Goal: Task Accomplishment & Management: Manage account settings

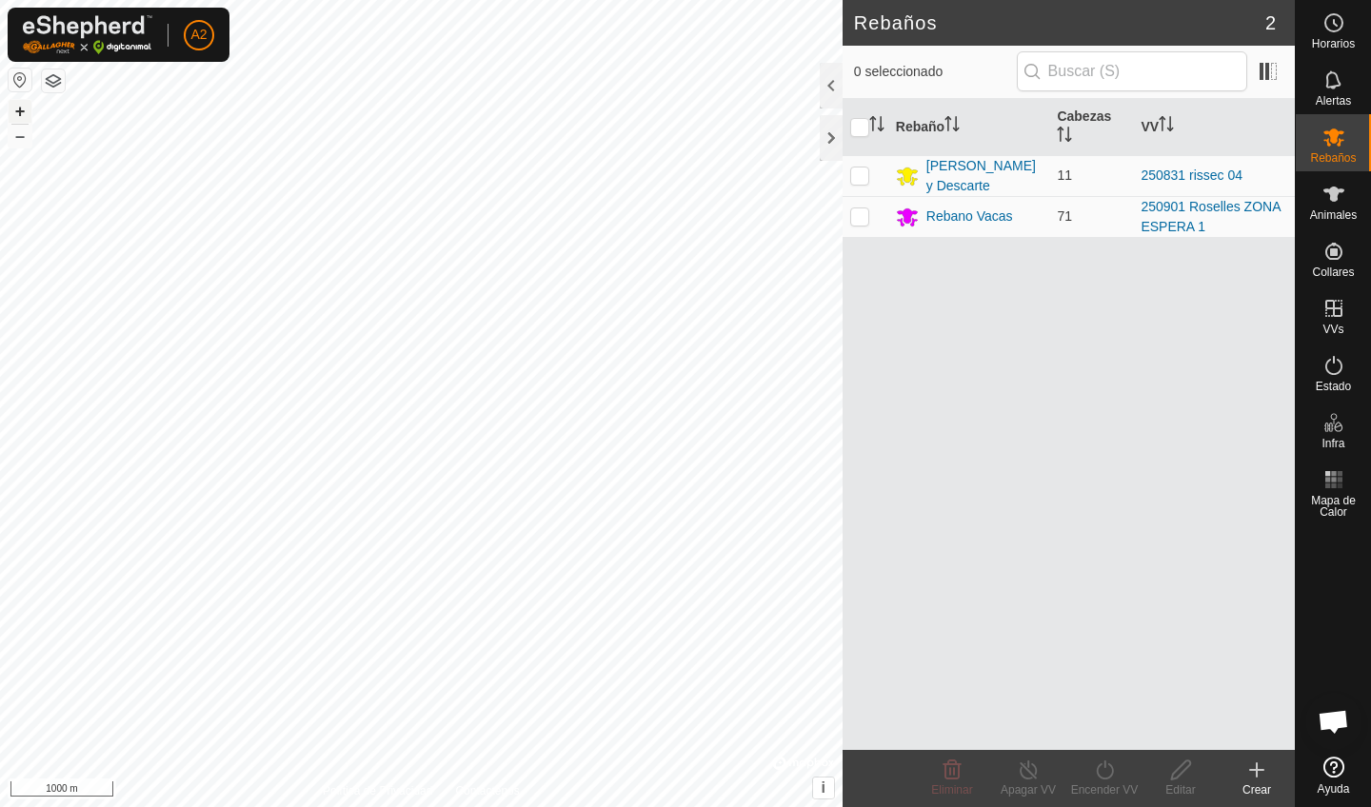
click at [24, 117] on button "+" at bounding box center [20, 111] width 23 height 23
click at [16, 113] on button "+" at bounding box center [20, 111] width 23 height 23
click at [15, 105] on button "+" at bounding box center [20, 111] width 23 height 23
click at [21, 113] on button "+" at bounding box center [20, 111] width 23 height 23
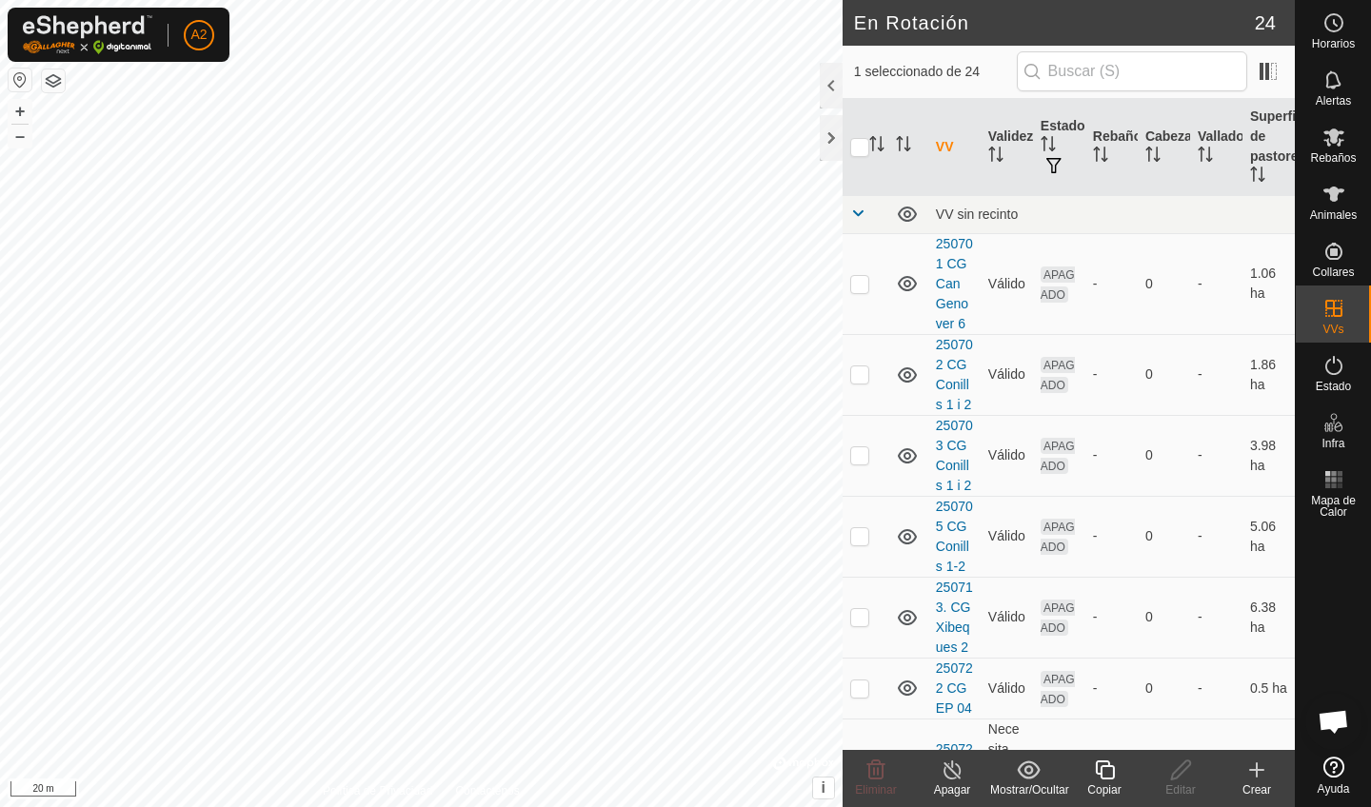
click at [1111, 771] on icon at bounding box center [1105, 770] width 24 height 23
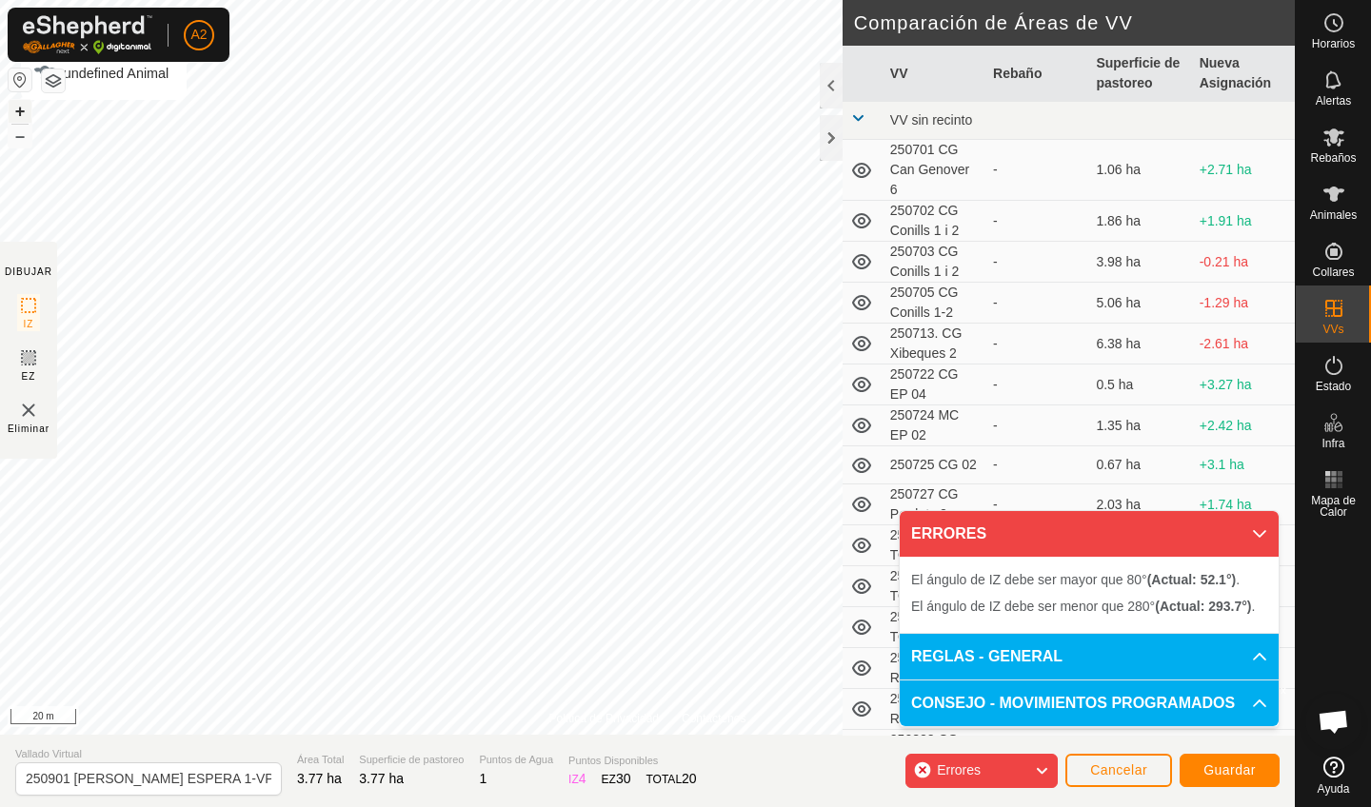
click at [22, 119] on button "+" at bounding box center [20, 111] width 23 height 23
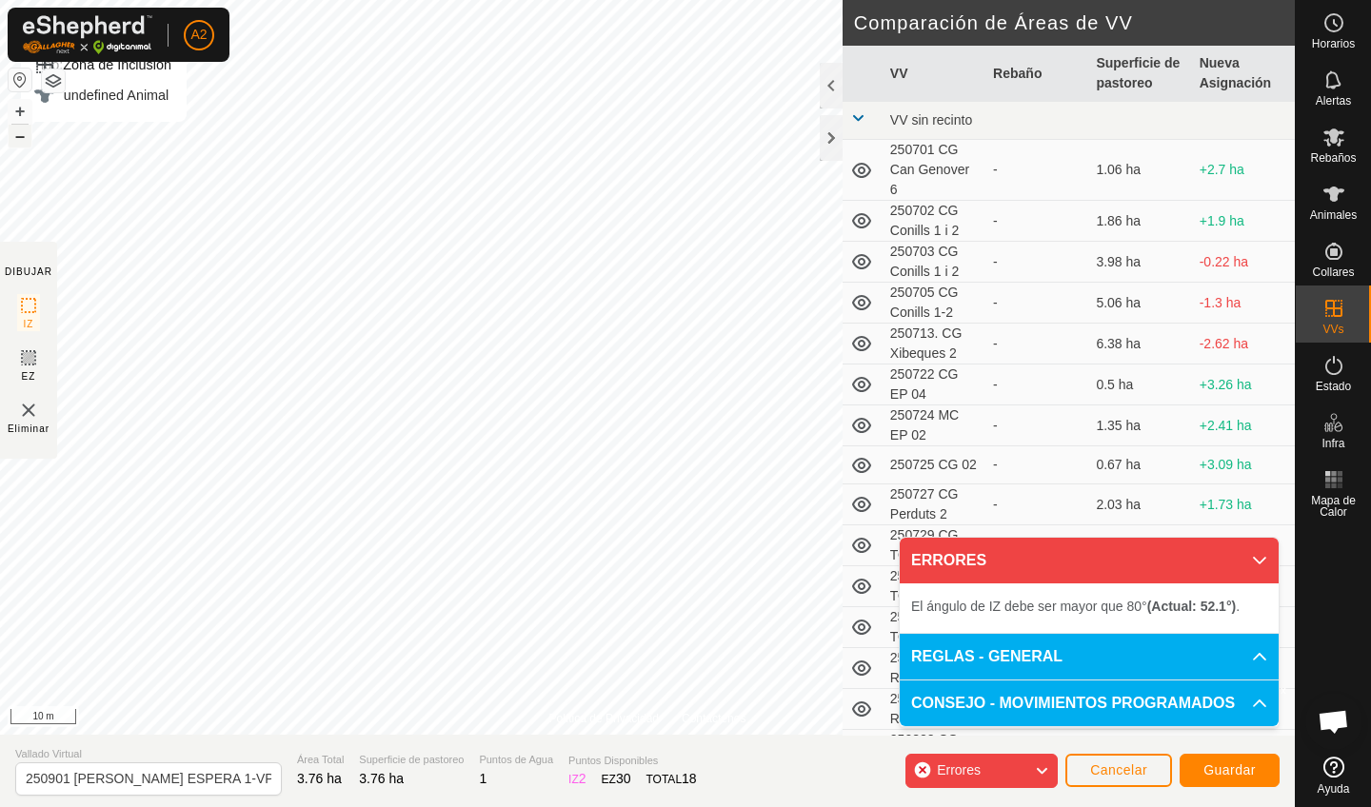
click at [16, 141] on button "–" at bounding box center [20, 136] width 23 height 23
click at [22, 113] on button "+" at bounding box center [20, 111] width 23 height 23
click at [23, 116] on button "+" at bounding box center [20, 111] width 23 height 23
click at [16, 132] on button "–" at bounding box center [20, 136] width 23 height 23
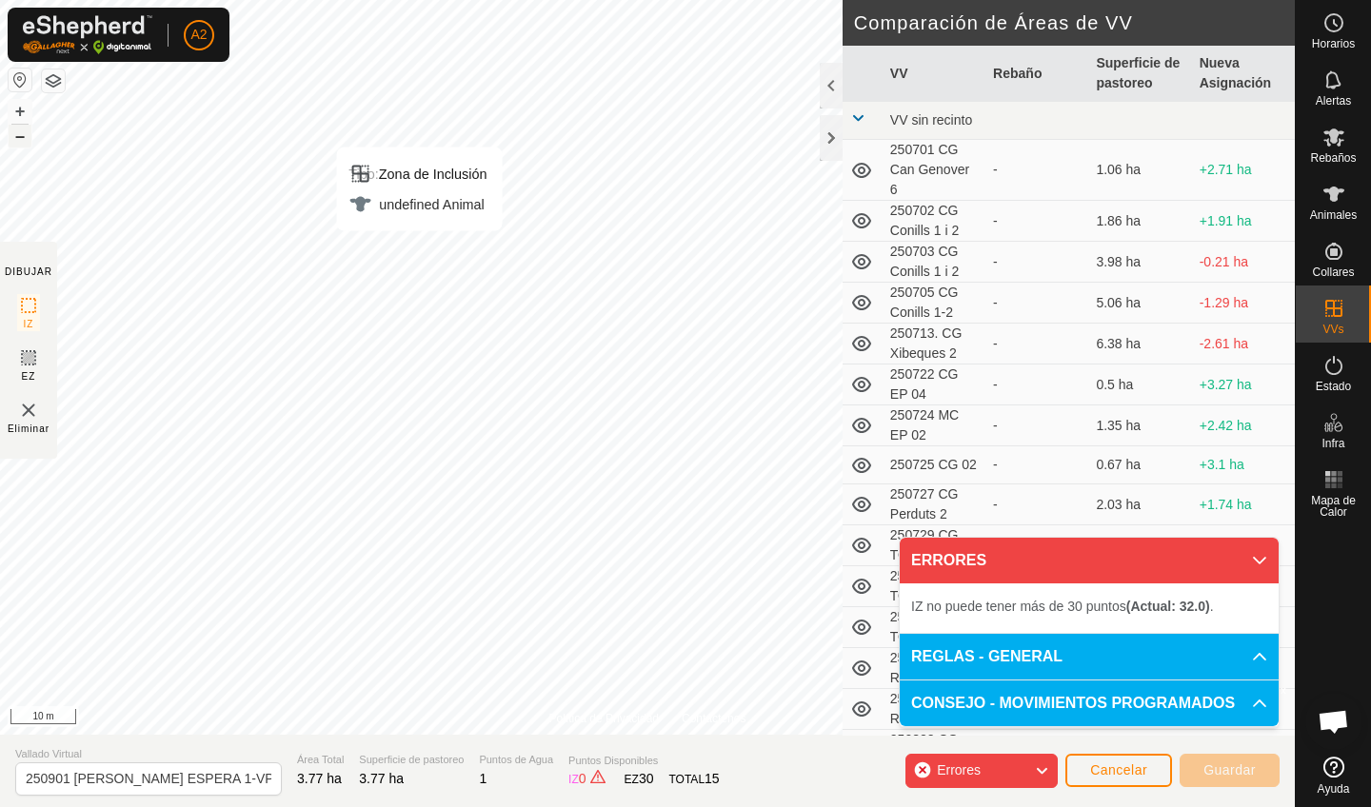
click at [16, 132] on button "–" at bounding box center [20, 136] width 23 height 23
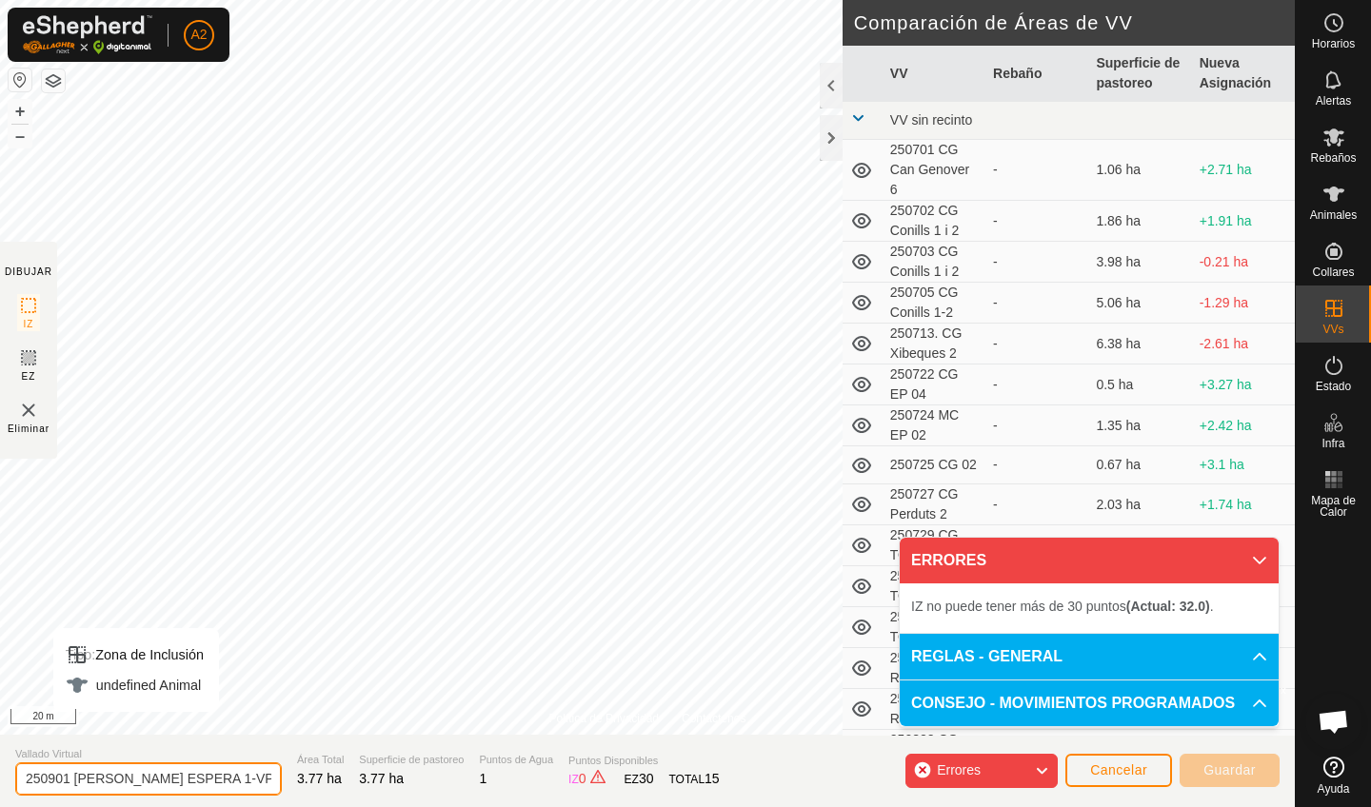
click at [229, 776] on input "250901 [PERSON_NAME] ESPERA 1-VP001" at bounding box center [148, 778] width 267 height 33
type input "250902 Mas Coquels 01"
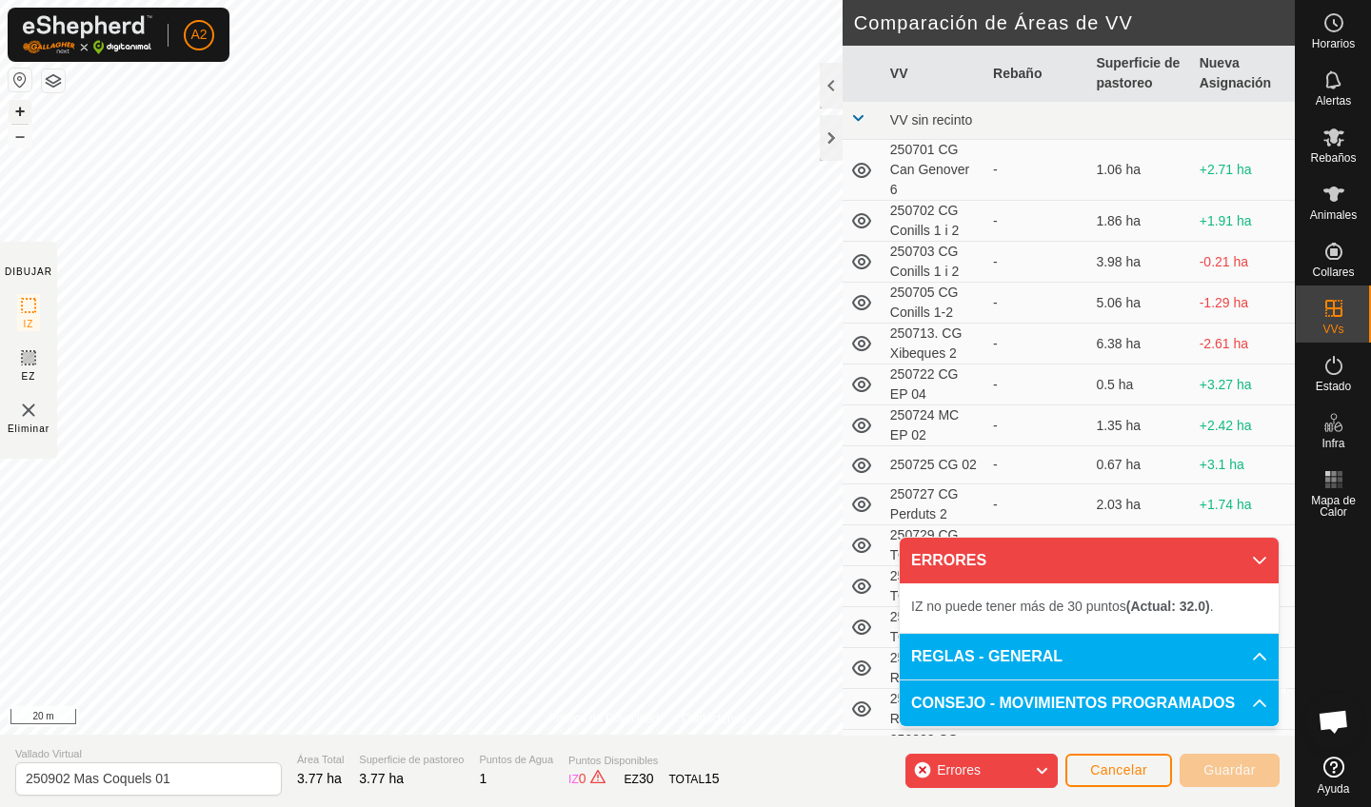
click at [17, 114] on button "+" at bounding box center [20, 111] width 23 height 23
click at [23, 140] on button "–" at bounding box center [20, 136] width 23 height 23
click at [22, 113] on button "+" at bounding box center [20, 111] width 23 height 23
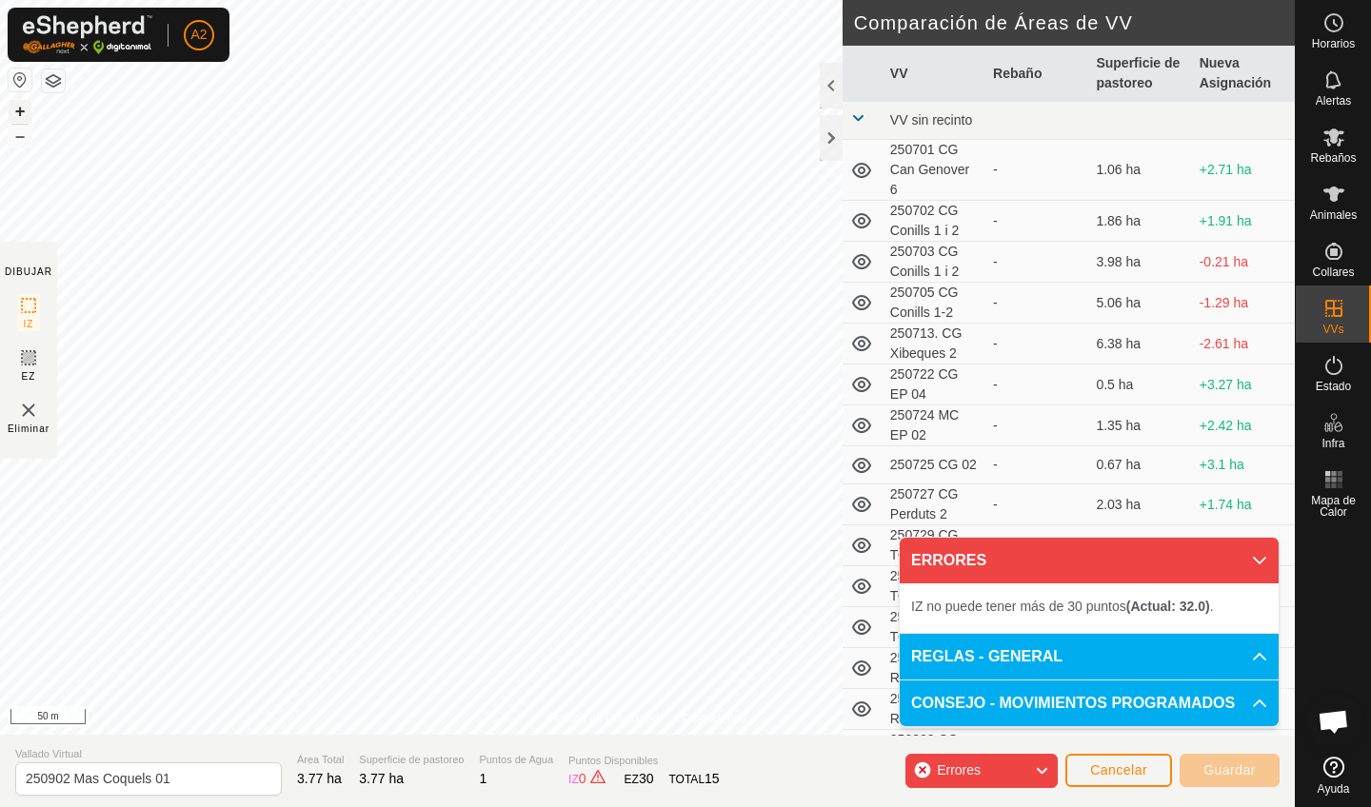
click at [22, 113] on button "+" at bounding box center [20, 111] width 23 height 23
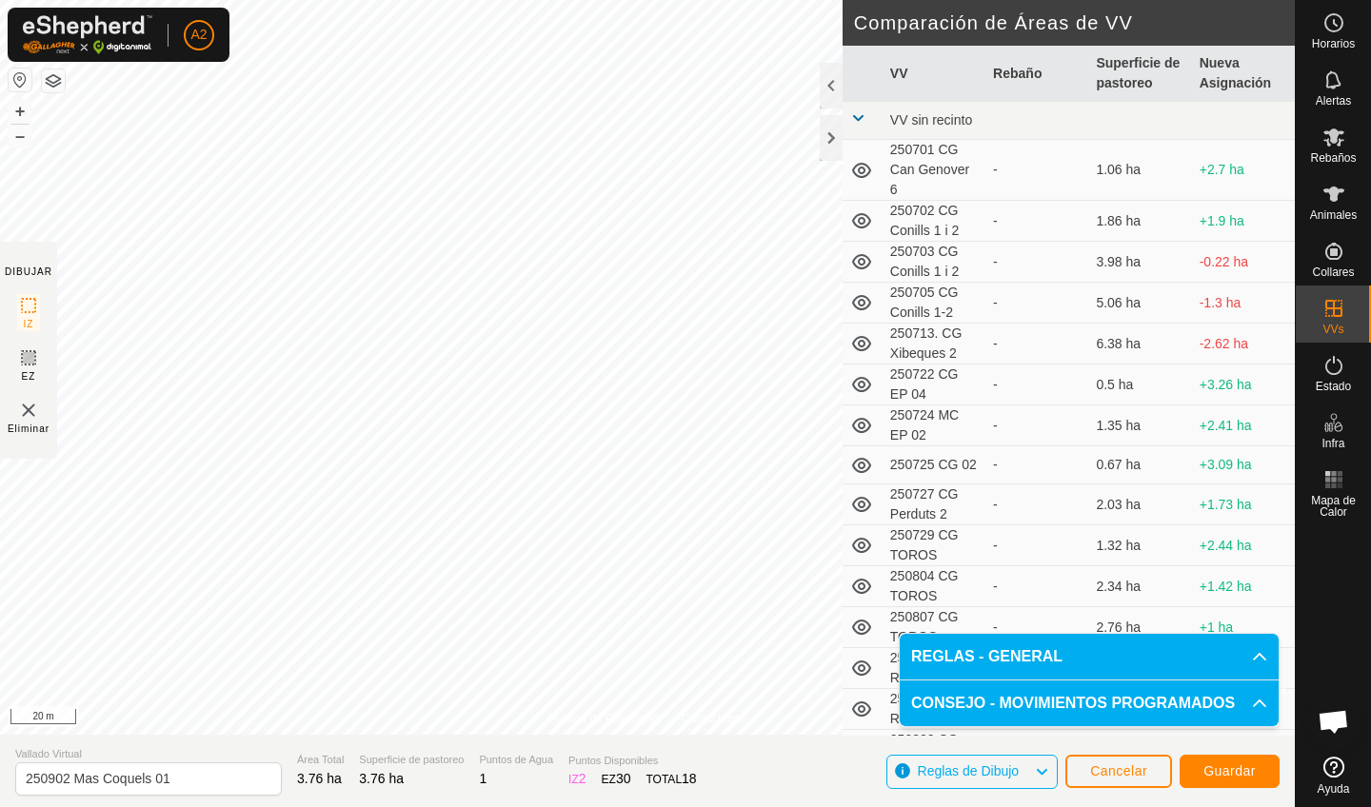
click at [1234, 771] on span "Guardar" at bounding box center [1229, 770] width 52 height 15
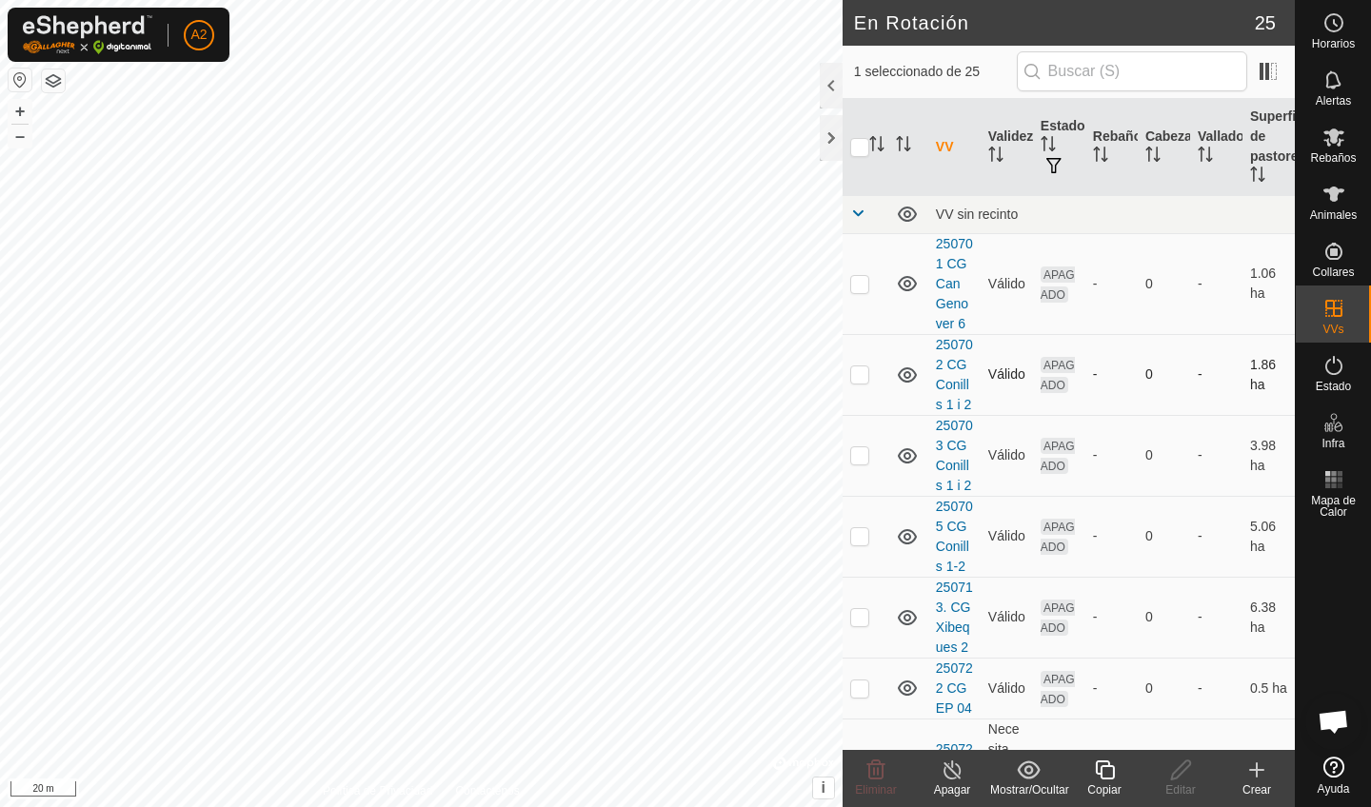
checkbox input "false"
checkbox input "true"
click at [1335, 154] on span "Rebaños" at bounding box center [1333, 157] width 46 height 11
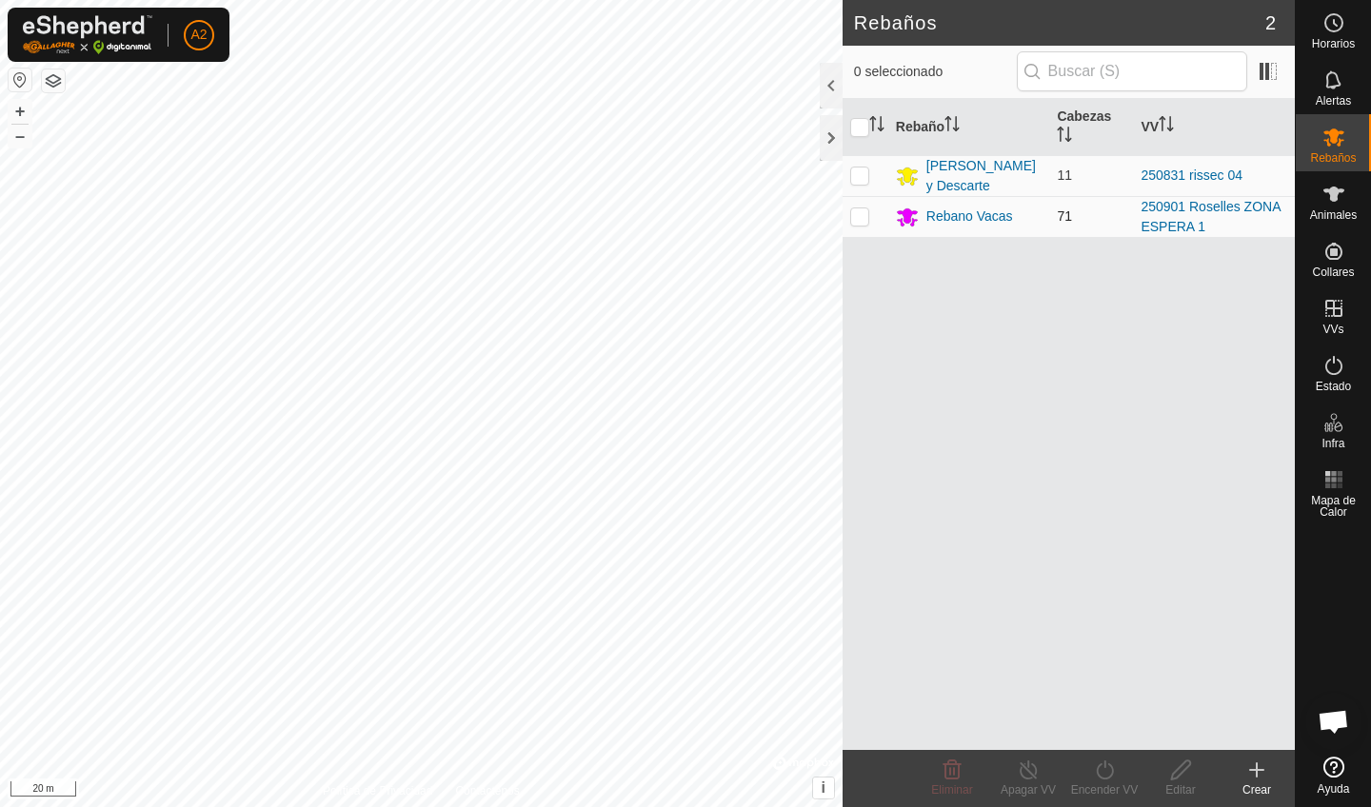
click at [863, 225] on td at bounding box center [865, 216] width 46 height 41
checkbox input "true"
click at [1124, 786] on div "Encender VV" at bounding box center [1104, 790] width 76 height 17
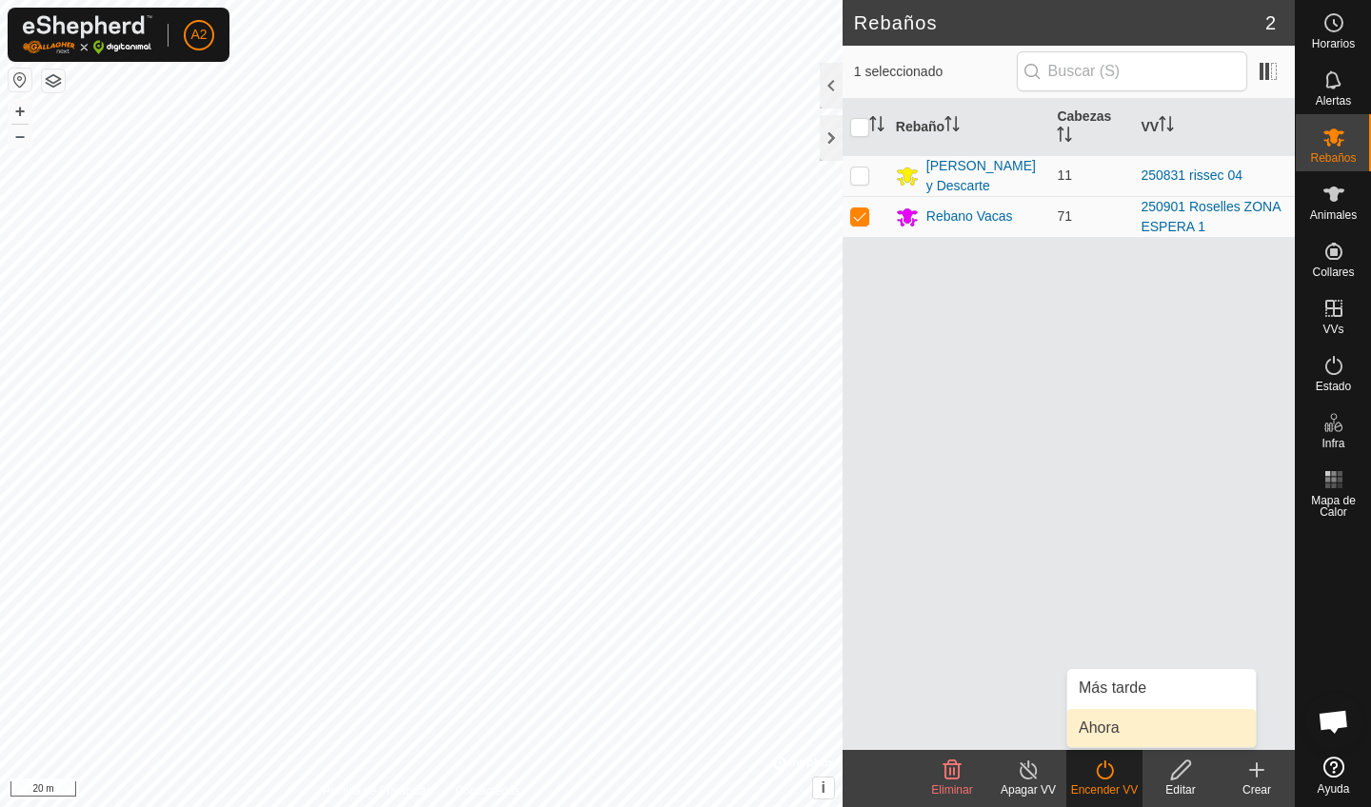
click at [1136, 736] on link "Ahora" at bounding box center [1161, 728] width 188 height 38
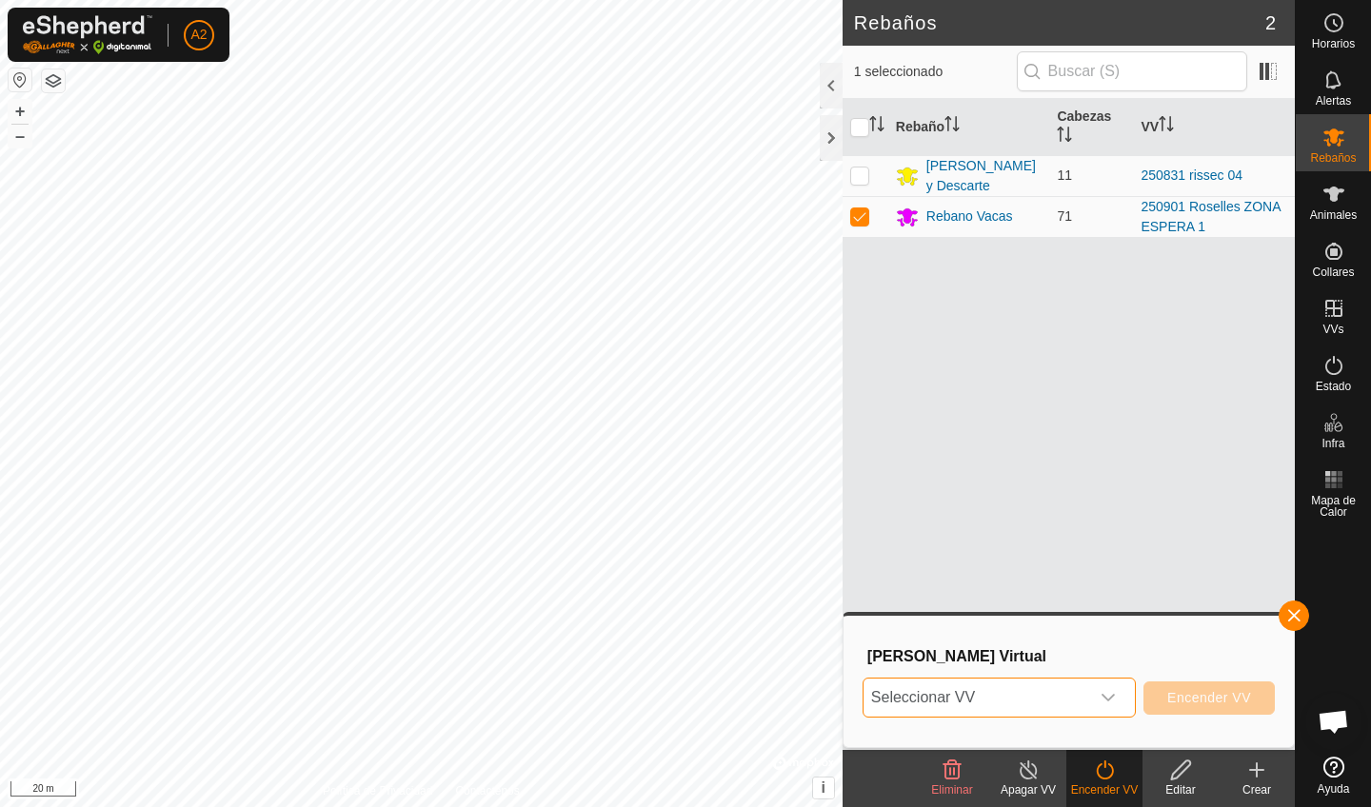
click at [1056, 697] on span "Seleccionar VV" at bounding box center [976, 698] width 226 height 38
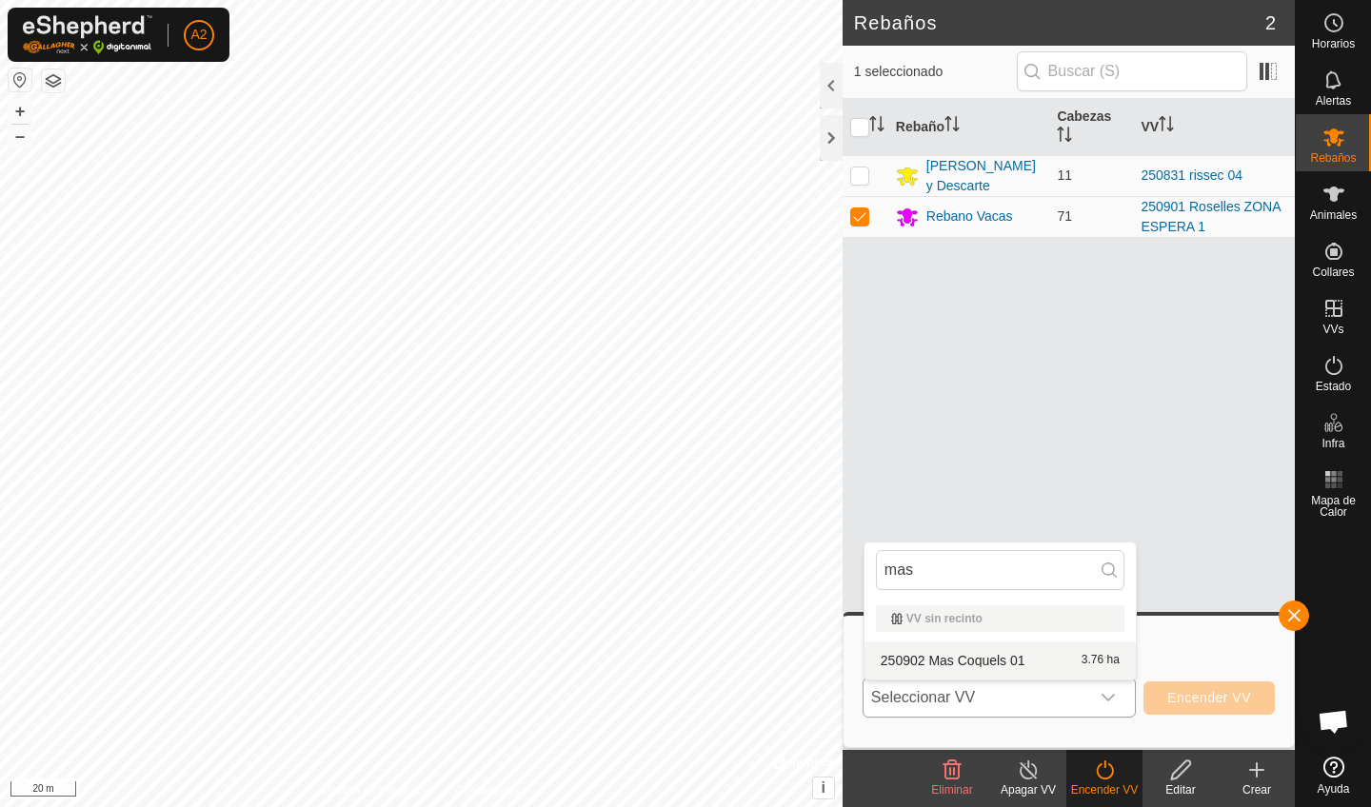
type input "mas"
click at [1047, 656] on li "250902 Mas Coquels 01 3.76 ha" at bounding box center [999, 661] width 271 height 38
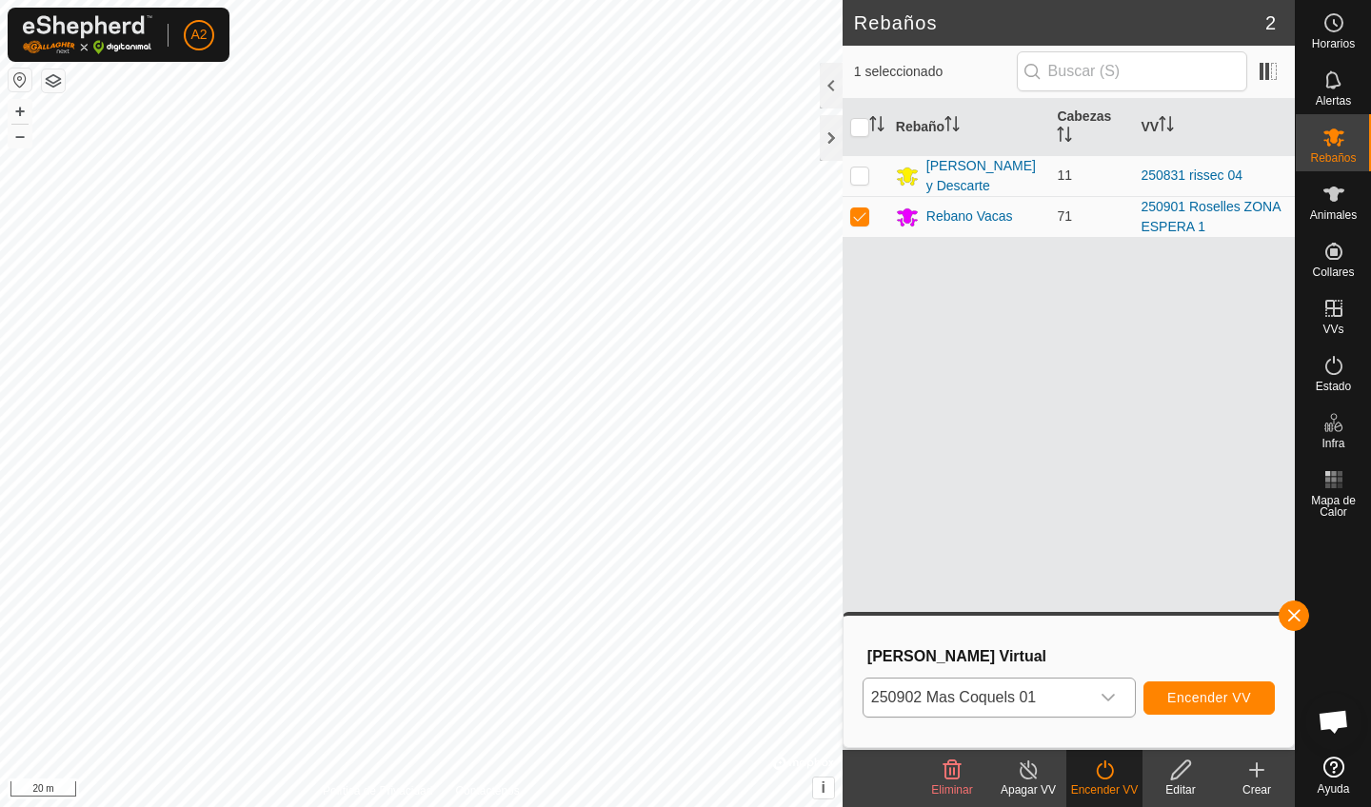
click at [1210, 693] on span "Encender VV" at bounding box center [1209, 697] width 84 height 15
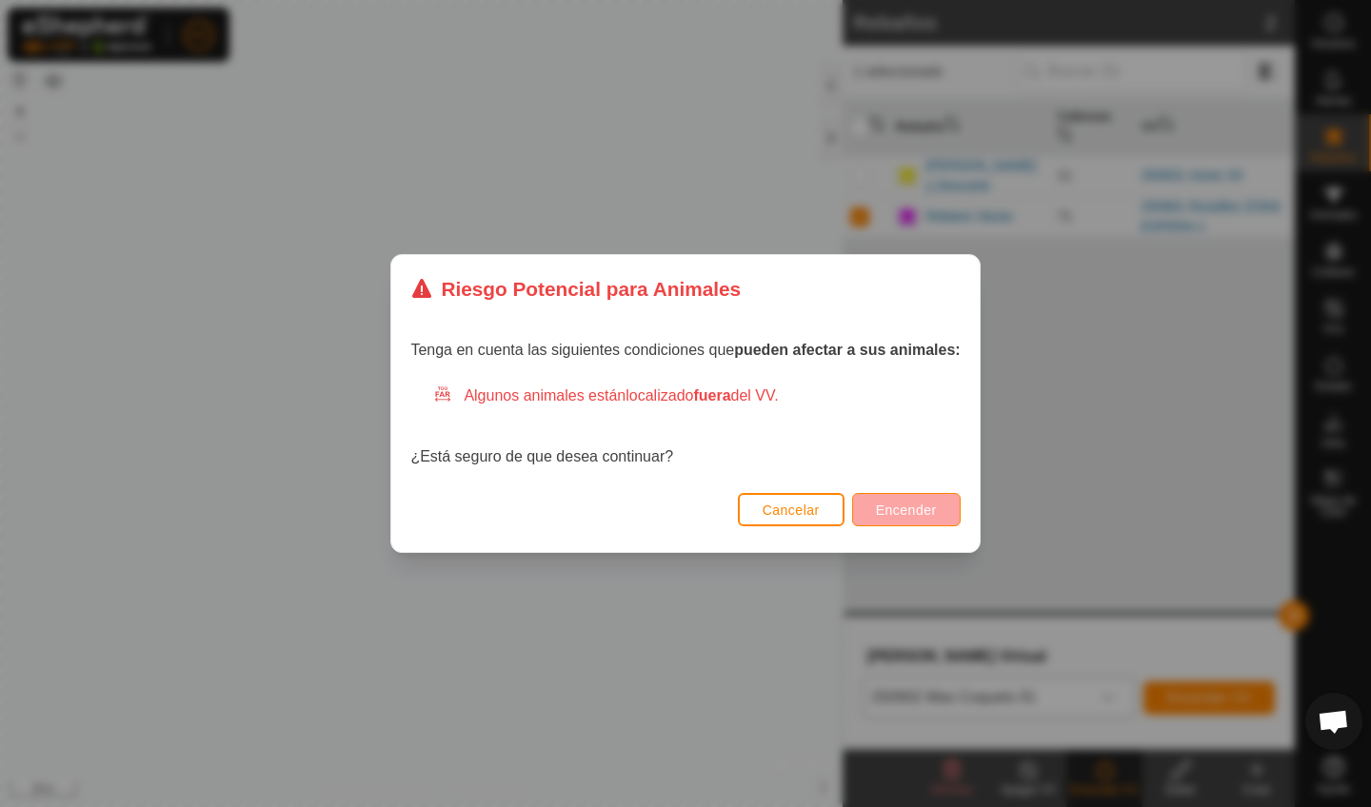
click at [897, 505] on span "Encender" at bounding box center [906, 510] width 61 height 15
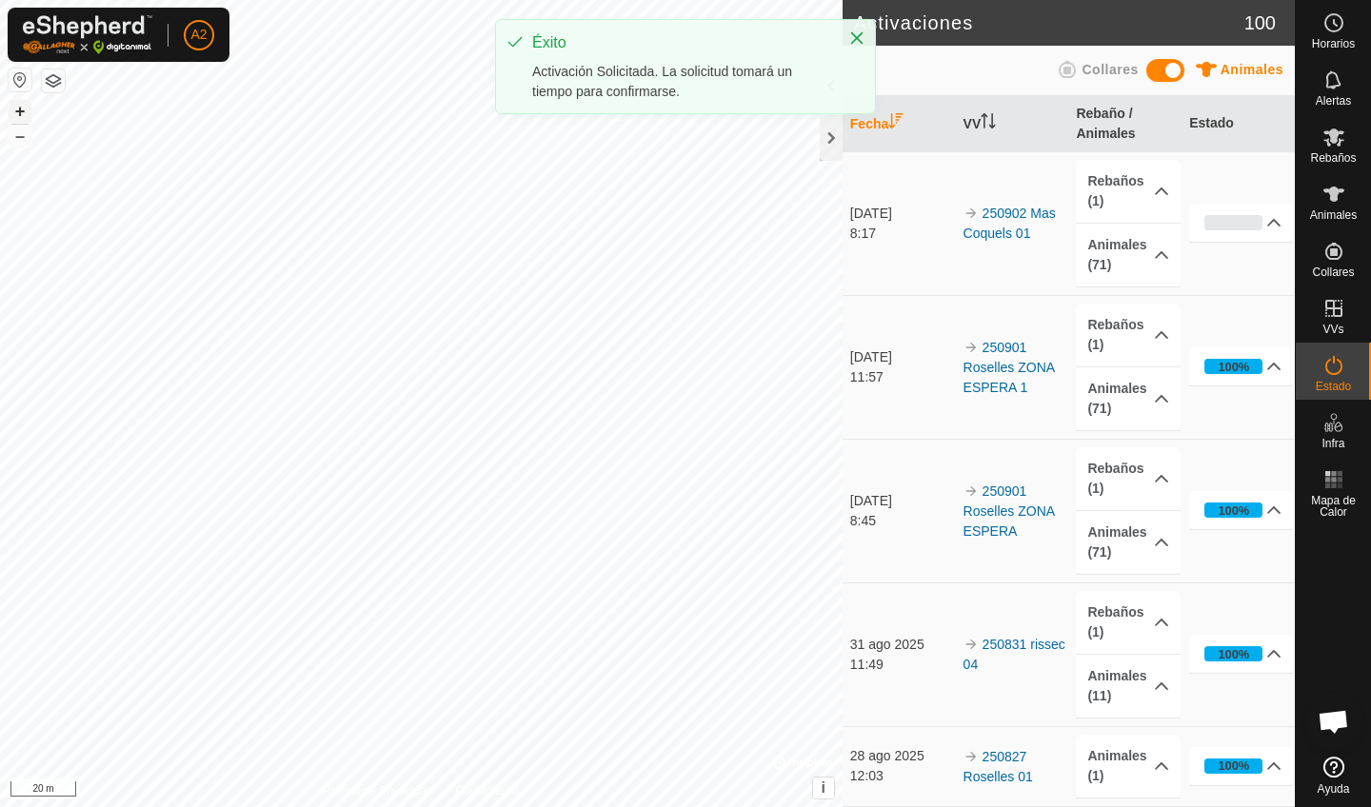
click at [23, 106] on button "+" at bounding box center [20, 111] width 23 height 23
click at [23, 109] on button "+" at bounding box center [20, 111] width 23 height 23
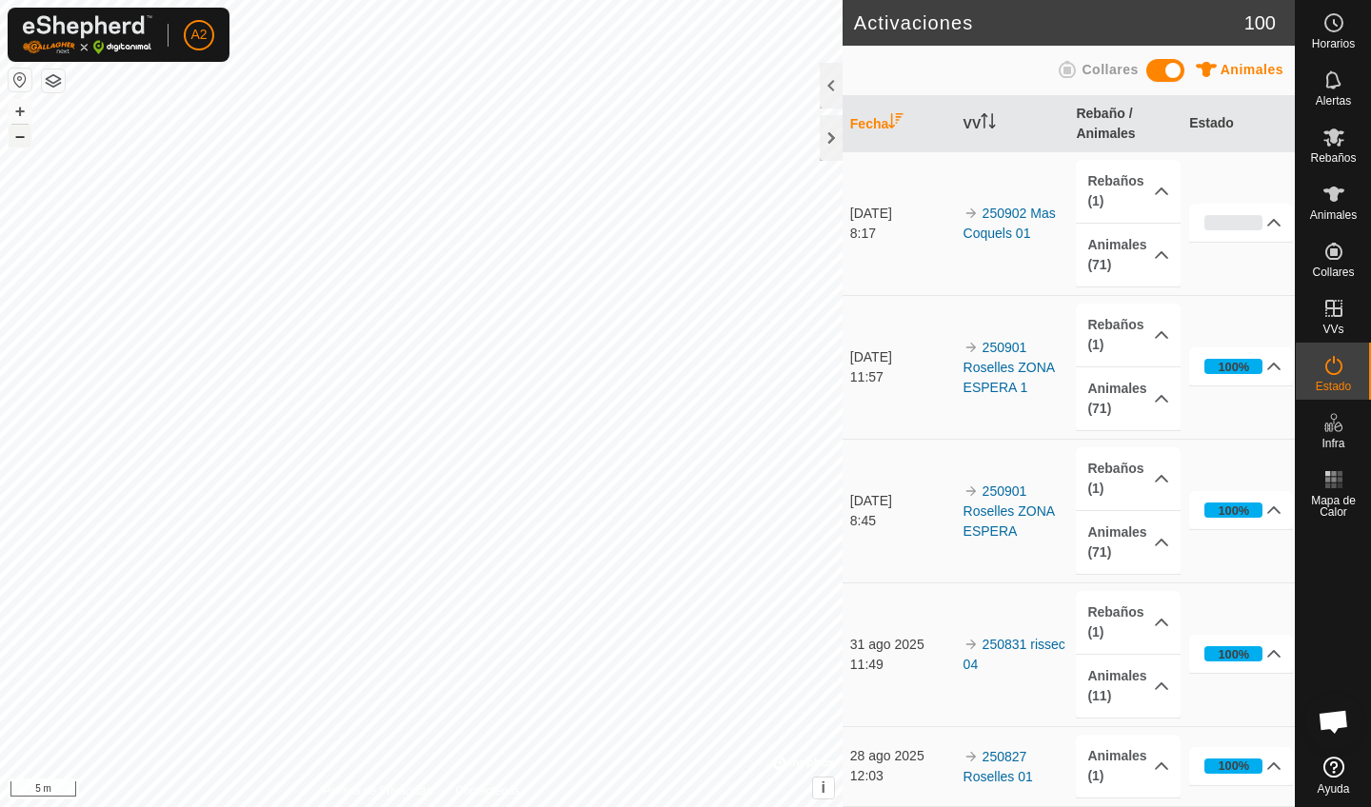
click at [27, 145] on button "–" at bounding box center [20, 136] width 23 height 23
click at [27, 144] on button "–" at bounding box center [20, 136] width 23 height 23
click at [14, 115] on button "+" at bounding box center [20, 111] width 23 height 23
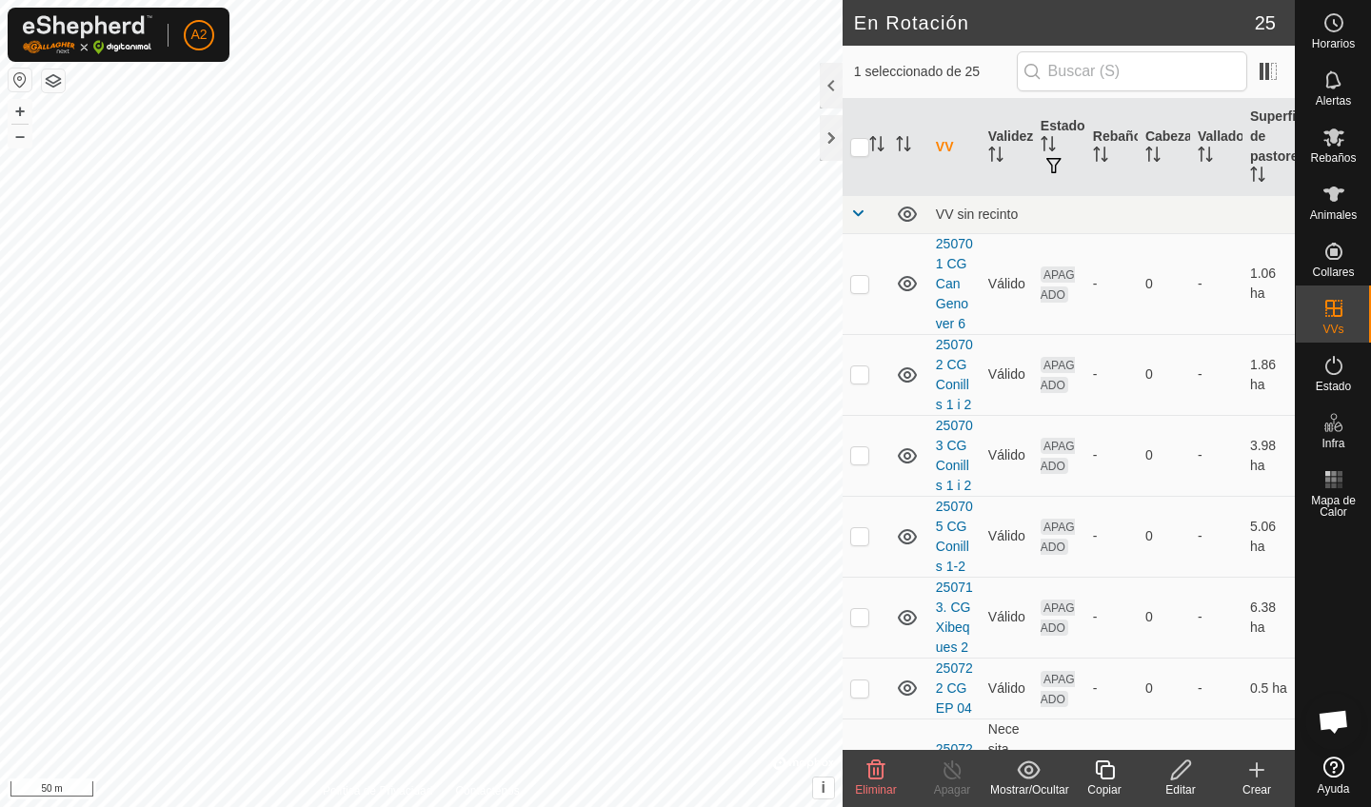
click at [880, 774] on icon at bounding box center [875, 770] width 23 height 23
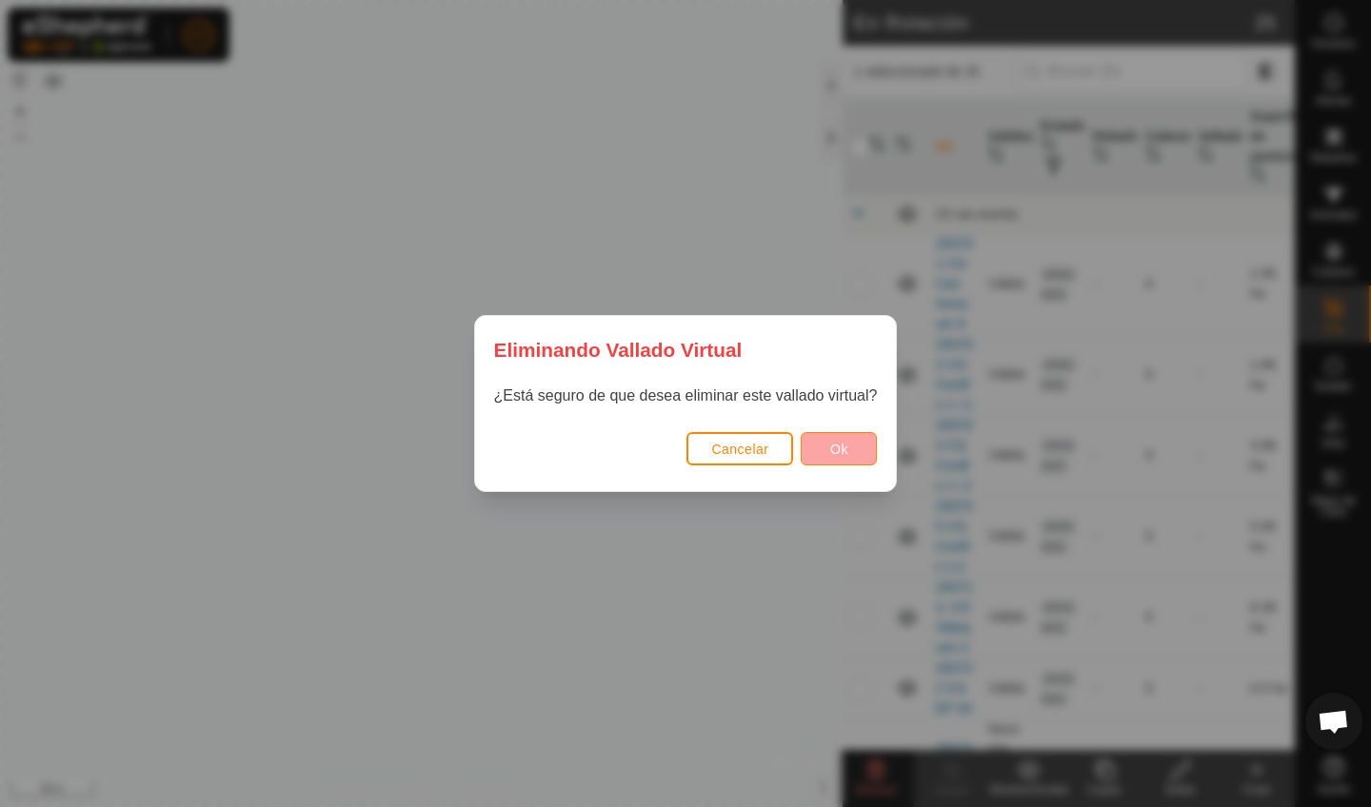
click at [838, 448] on span "Ok" at bounding box center [839, 449] width 18 height 15
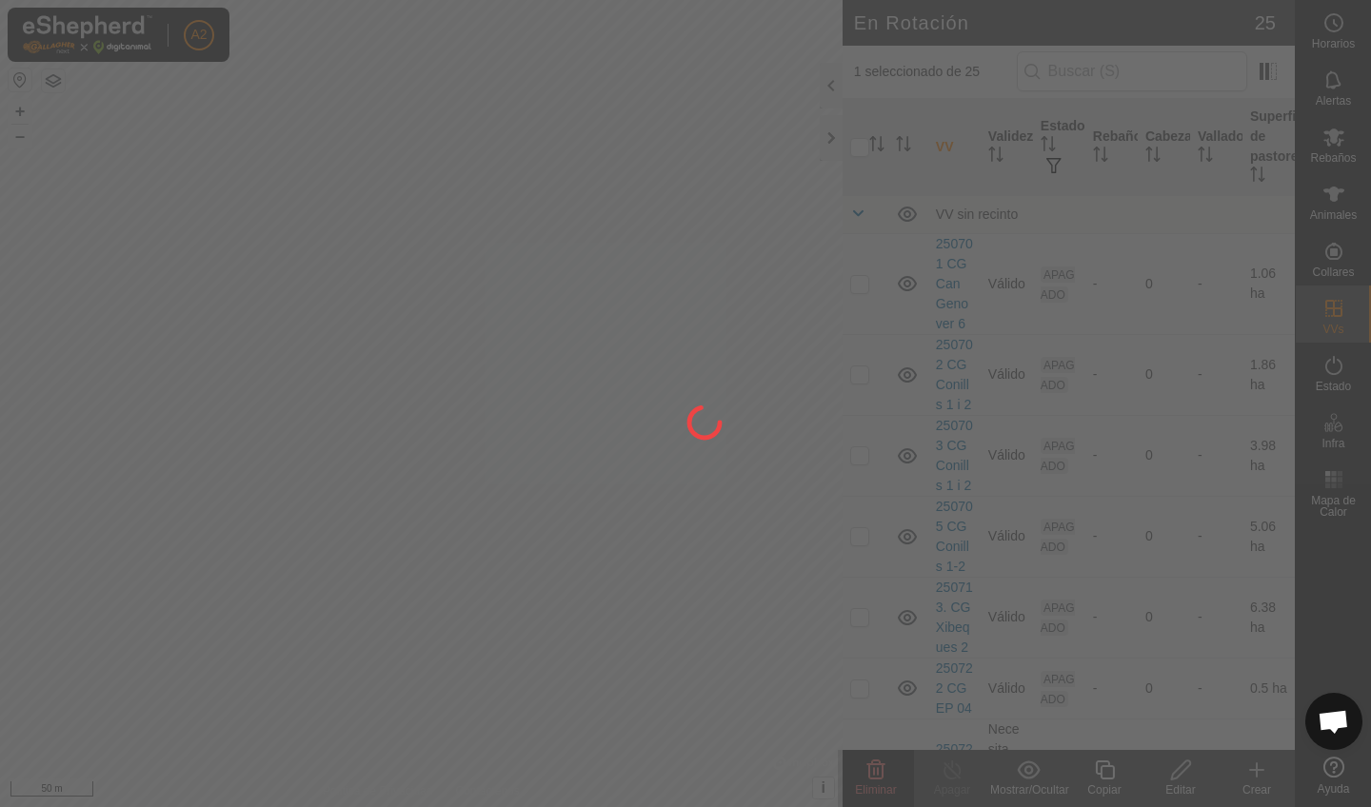
checkbox input "false"
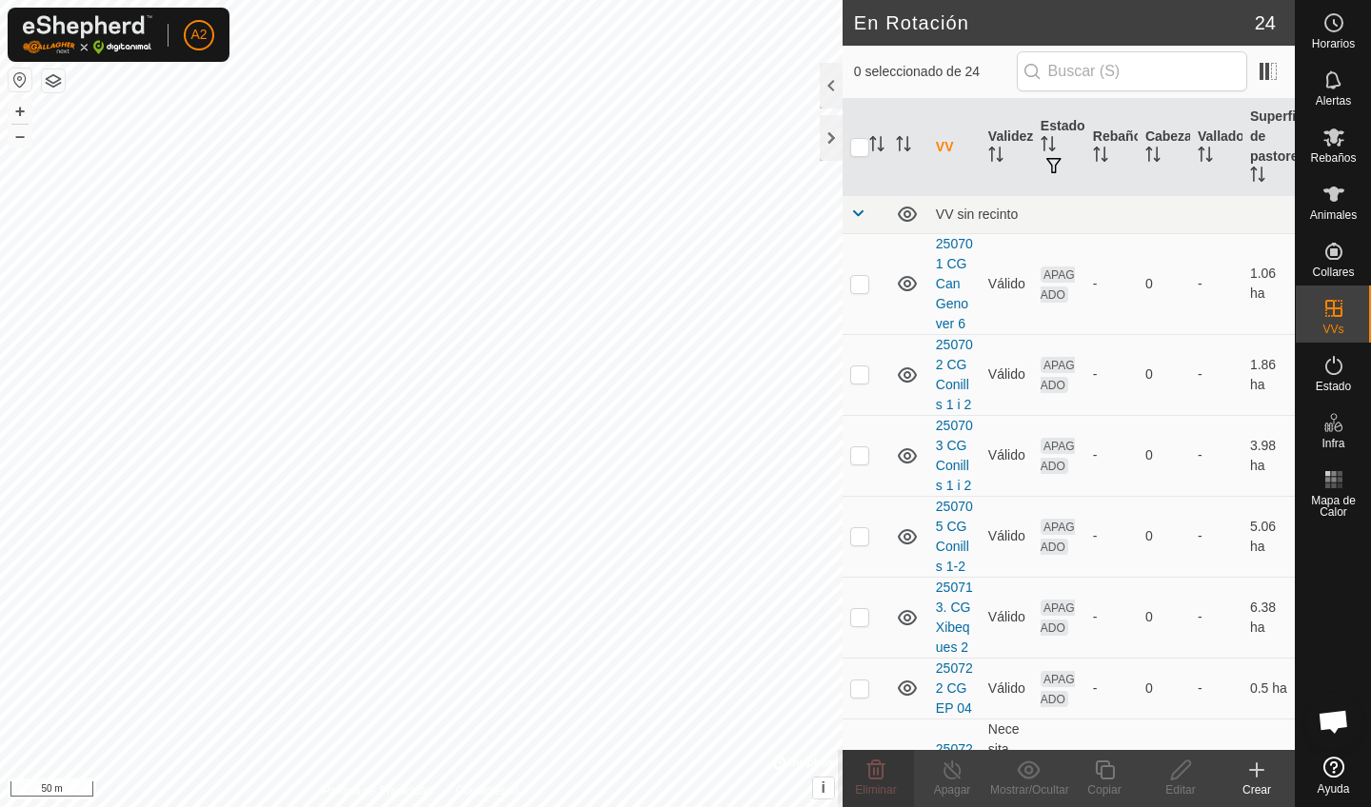
checkbox input "true"
click at [884, 771] on icon at bounding box center [875, 770] width 23 height 23
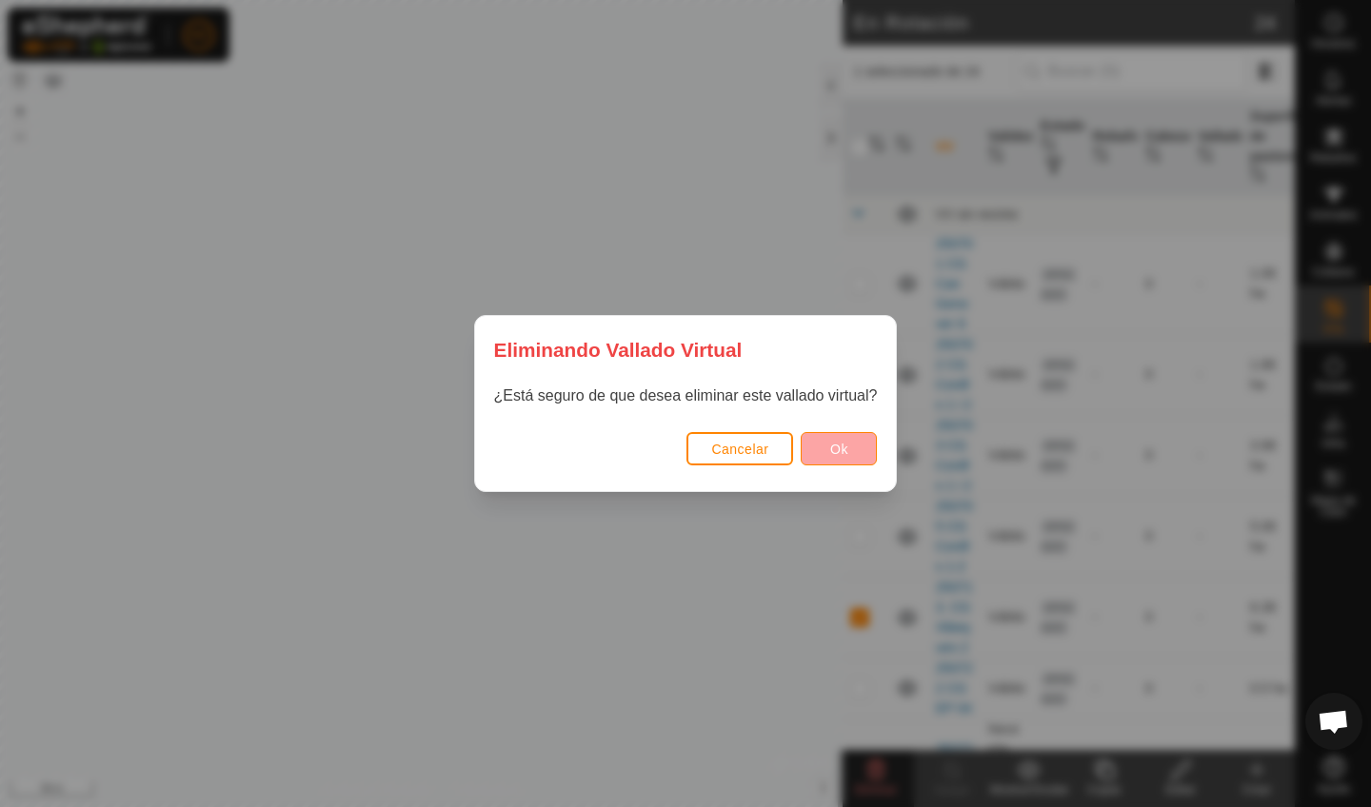
click at [828, 453] on button "Ok" at bounding box center [839, 448] width 76 height 33
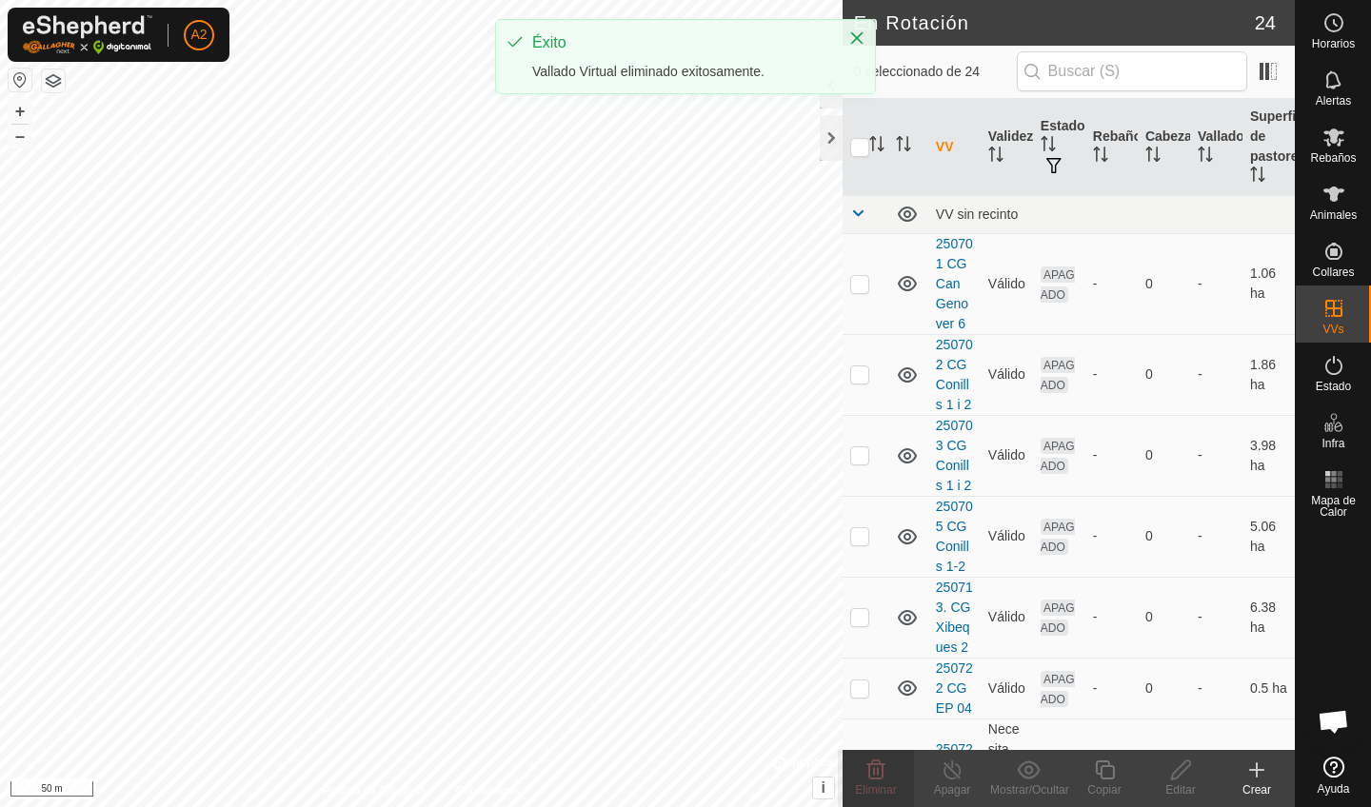
checkbox input "false"
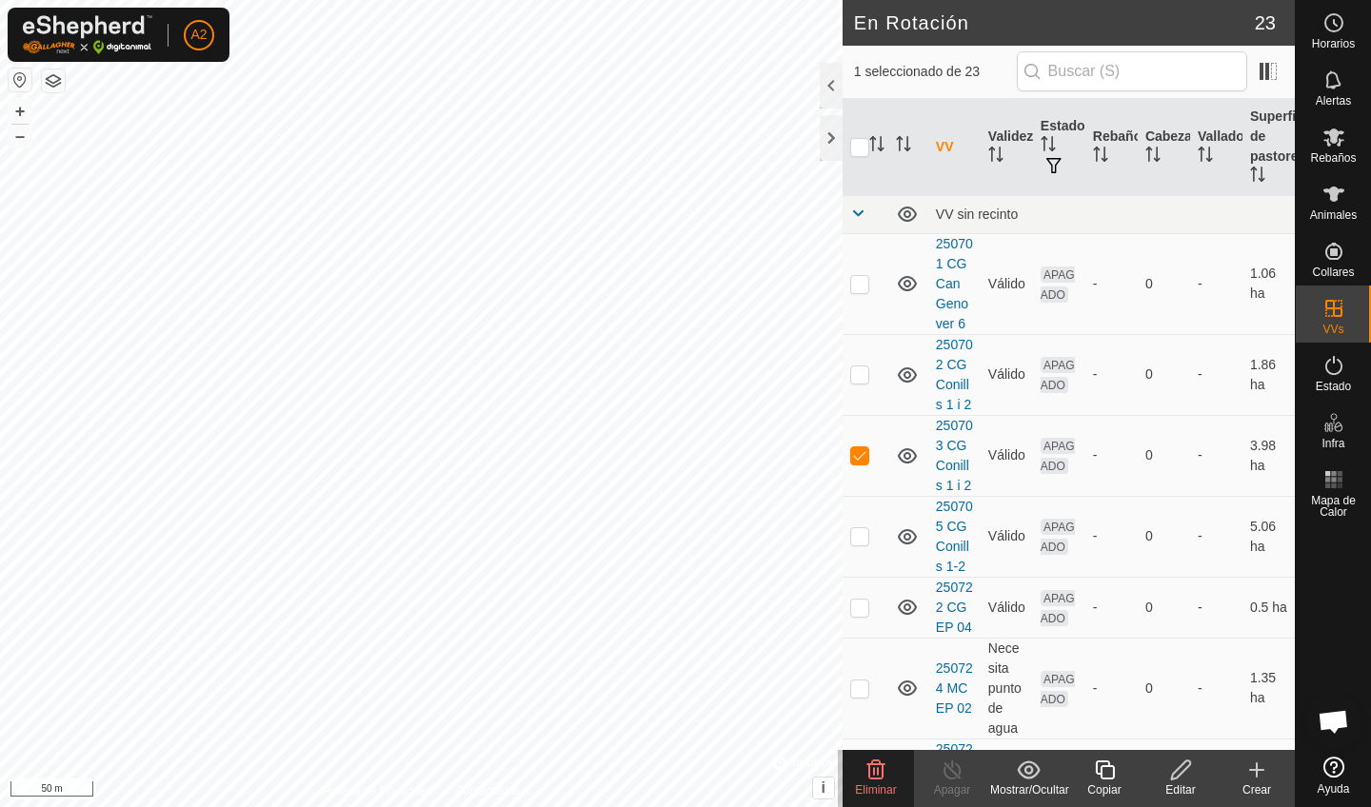
click at [885, 778] on icon at bounding box center [875, 770] width 23 height 23
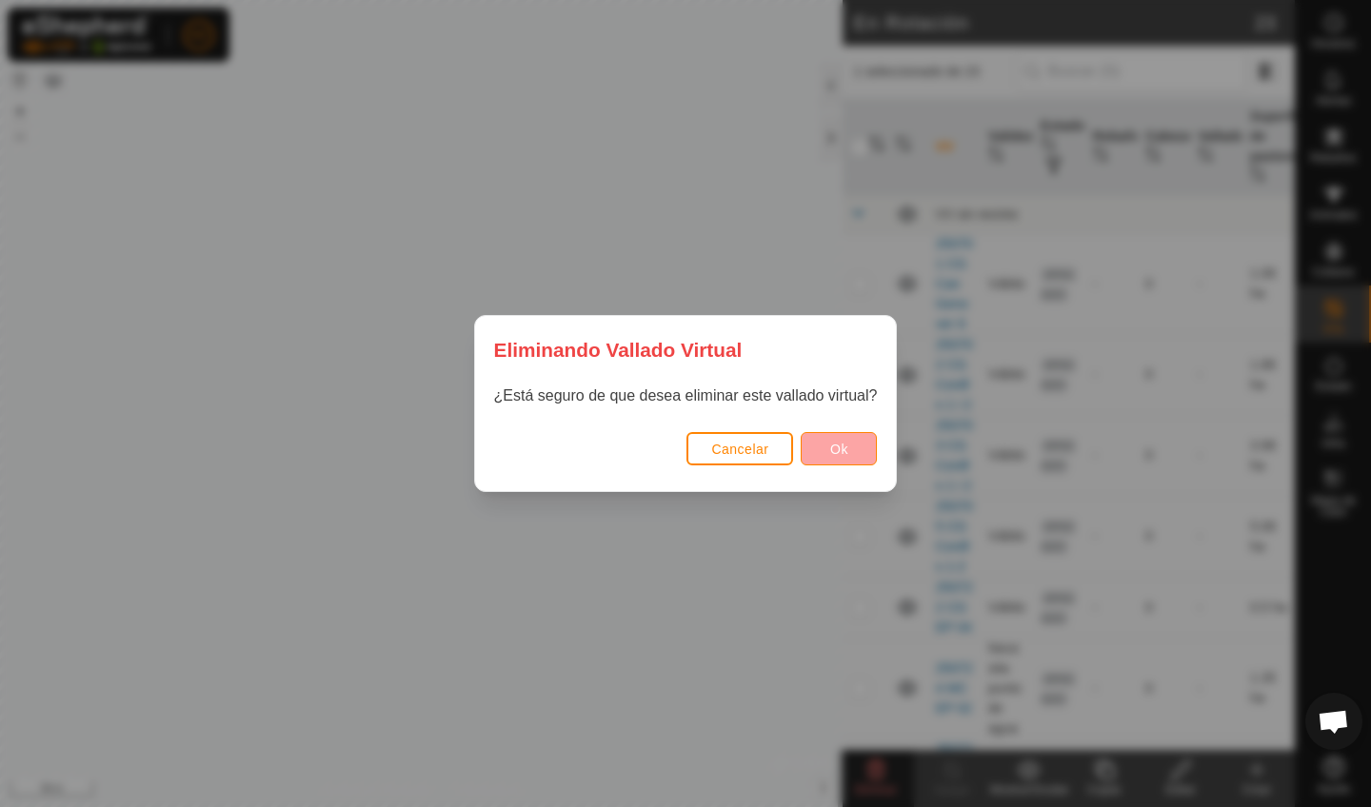
click at [842, 444] on span "Ok" at bounding box center [839, 449] width 18 height 15
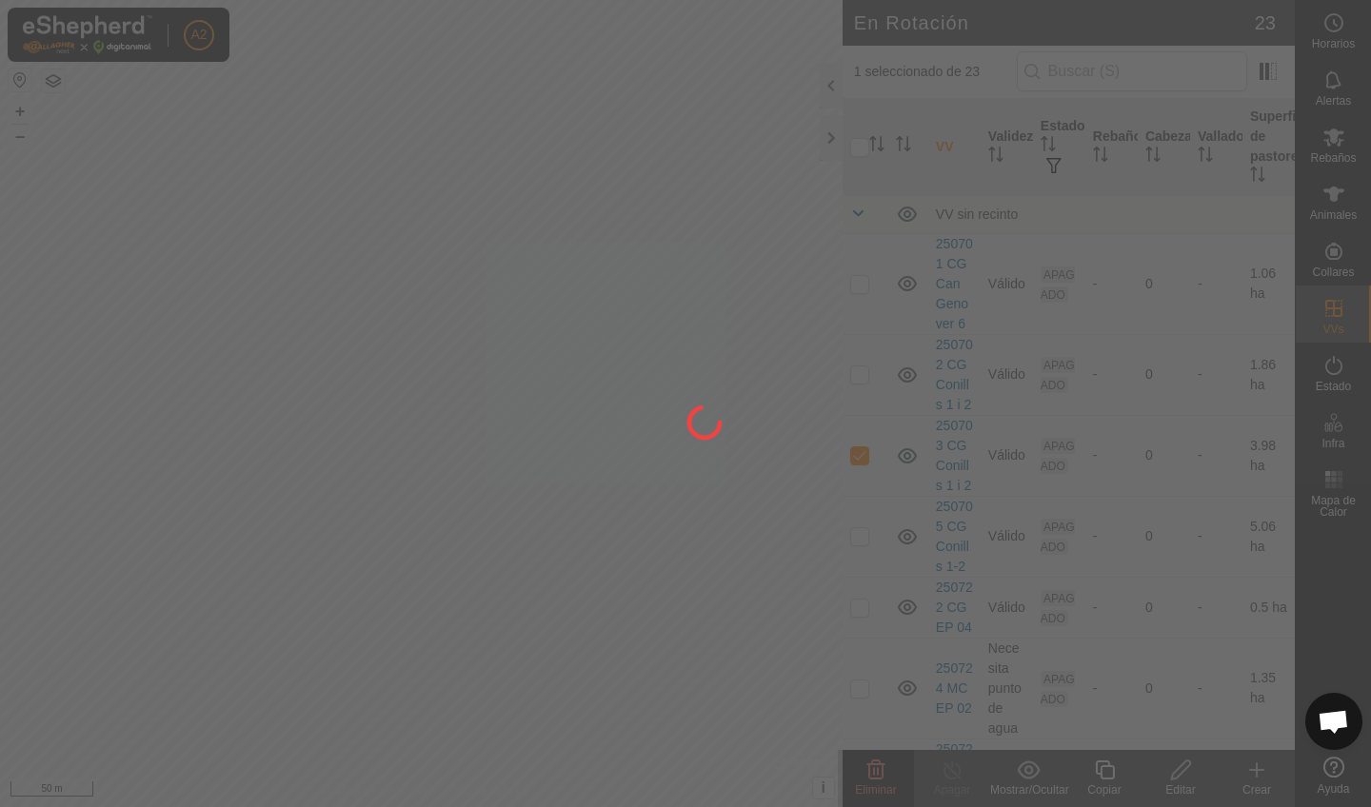
checkbox input "false"
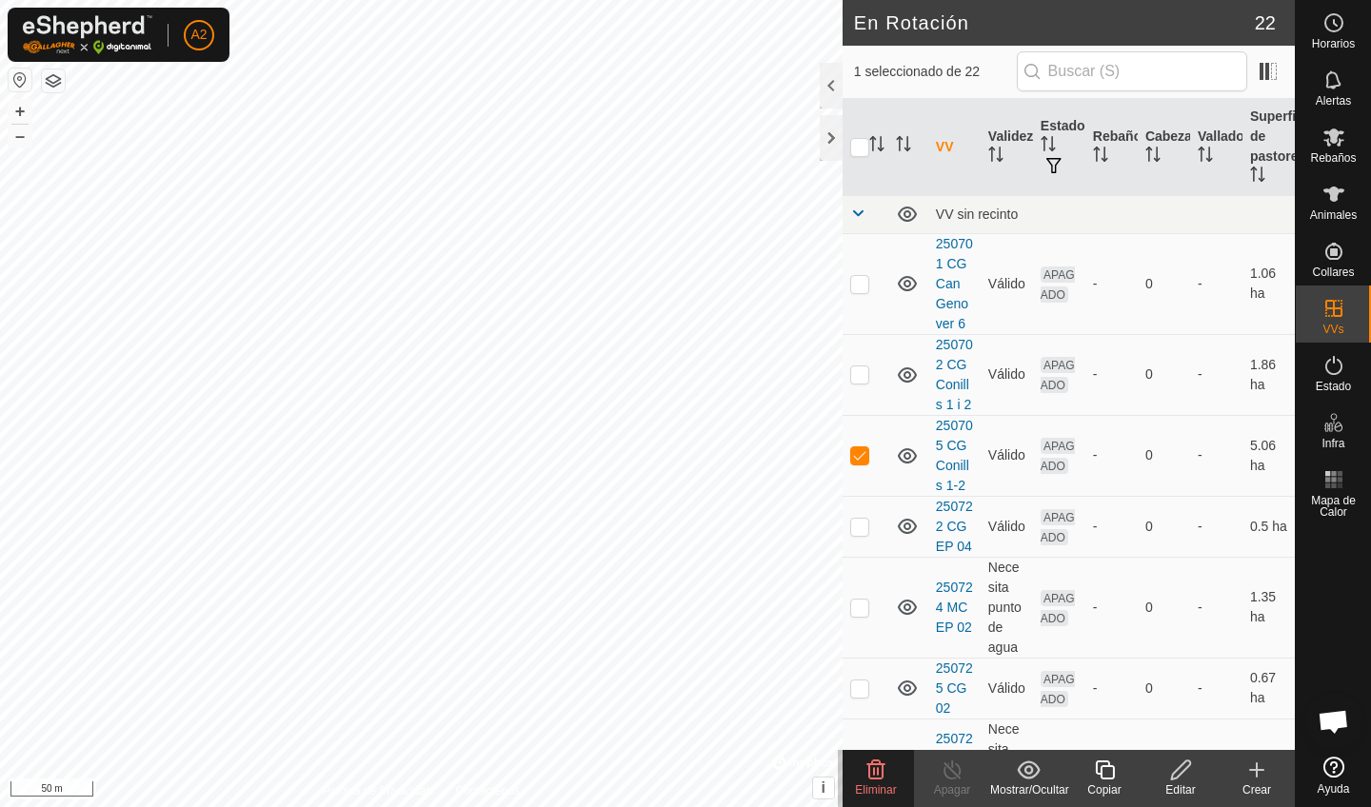
click at [879, 792] on span "Eliminar" at bounding box center [875, 789] width 41 height 13
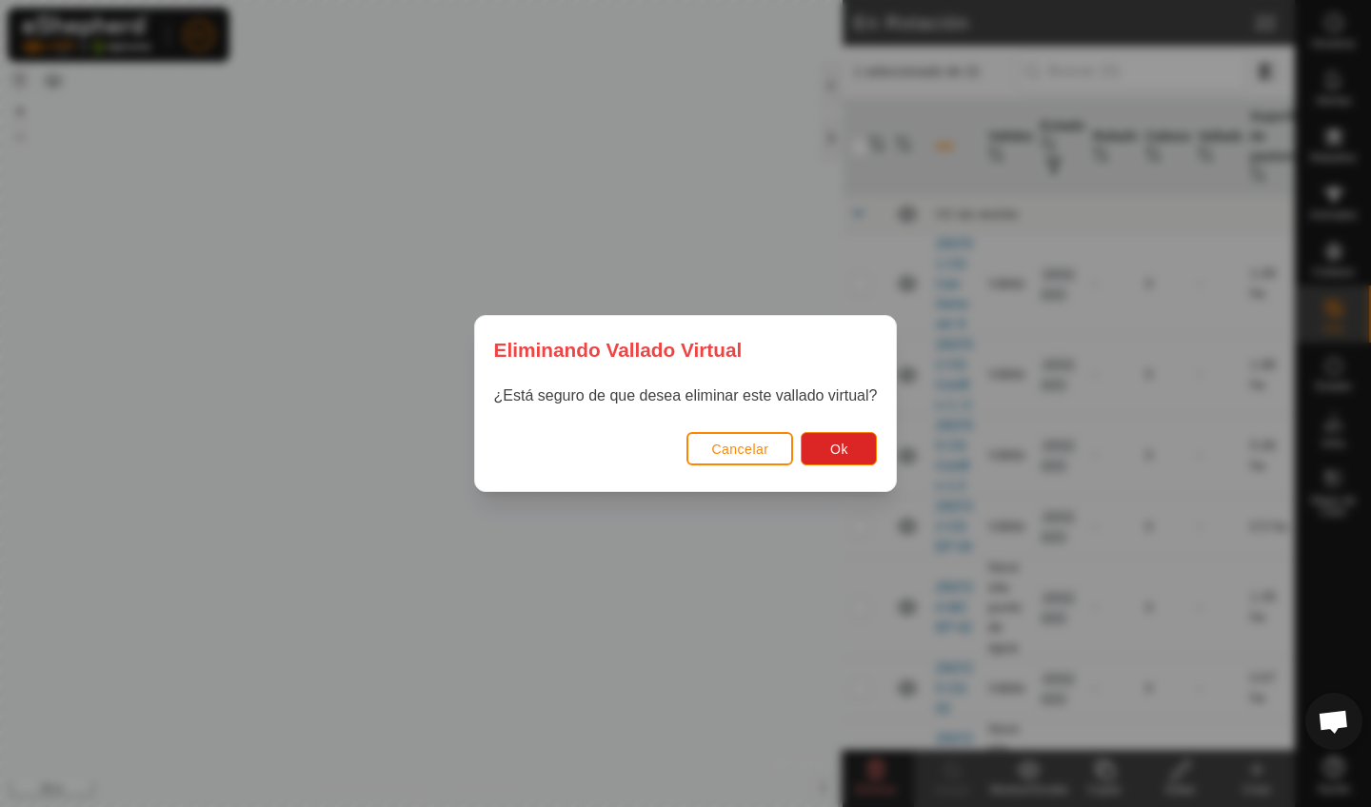
click at [846, 609] on div "Eliminando Vallado Virtual ¿Está seguro de que desea eliminar este vallado virt…" at bounding box center [685, 403] width 1371 height 807
click at [746, 456] on span "Cancelar" at bounding box center [739, 449] width 57 height 15
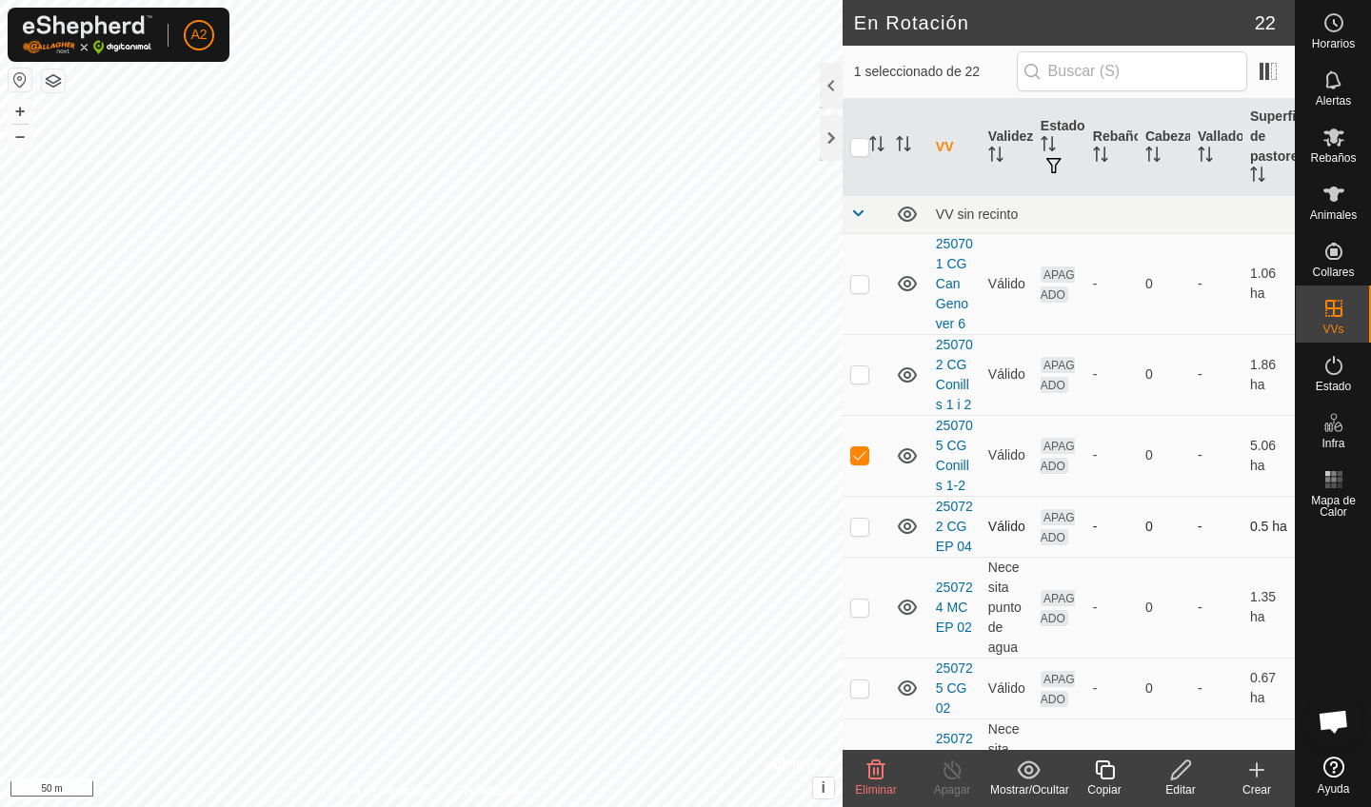
checkbox input "true"
checkbox input "false"
click at [880, 783] on span "Eliminar" at bounding box center [875, 789] width 41 height 13
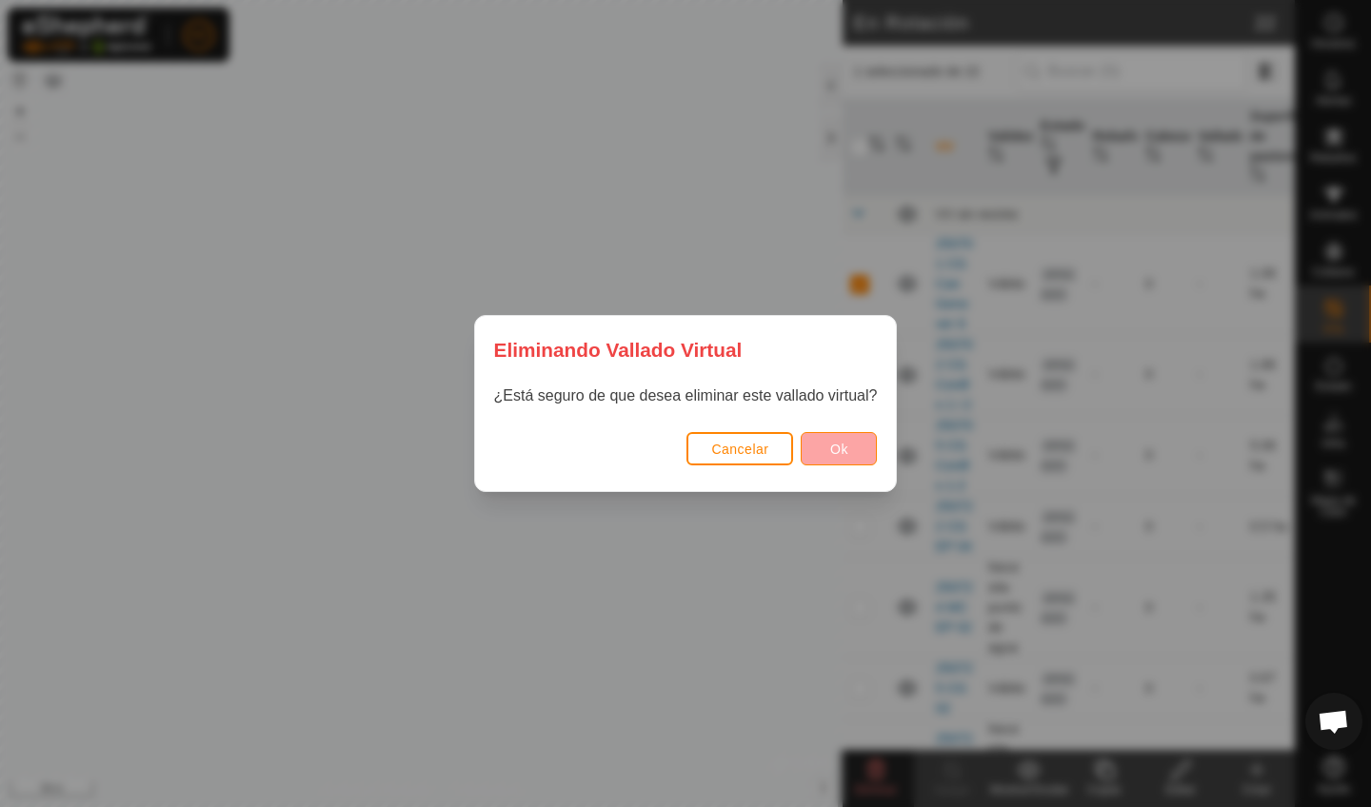
click at [847, 451] on span "Ok" at bounding box center [839, 449] width 18 height 15
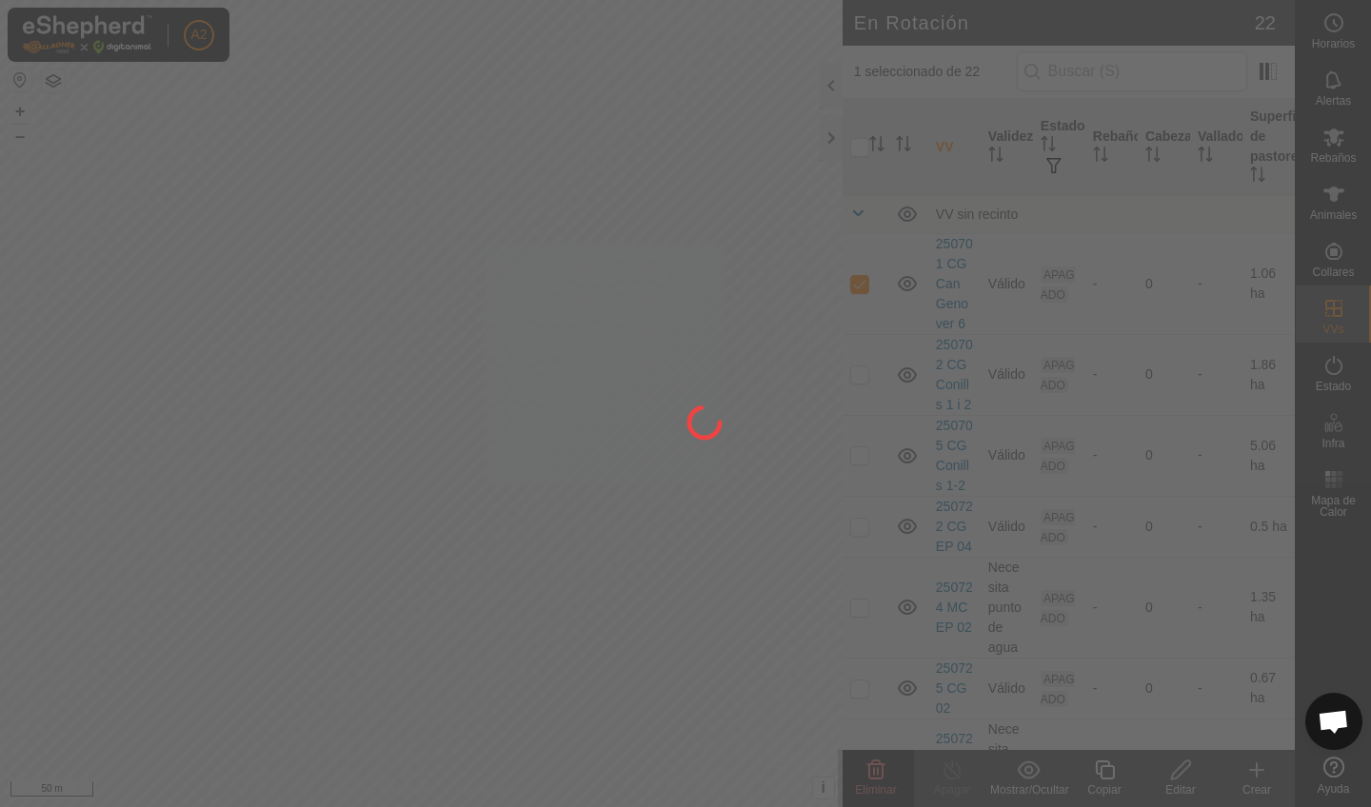
checkbox input "false"
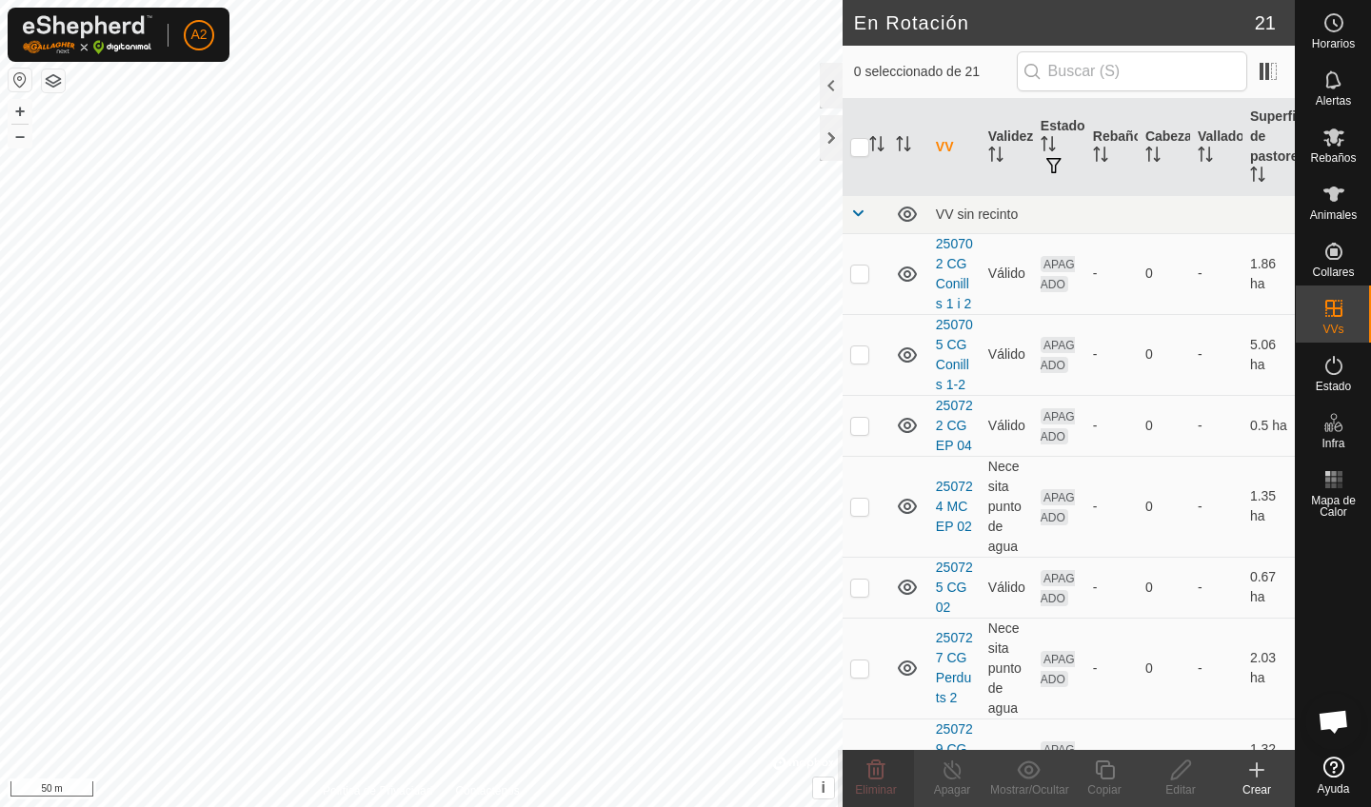
checkbox input "true"
click at [892, 773] on delete-svg-icon at bounding box center [876, 770] width 76 height 23
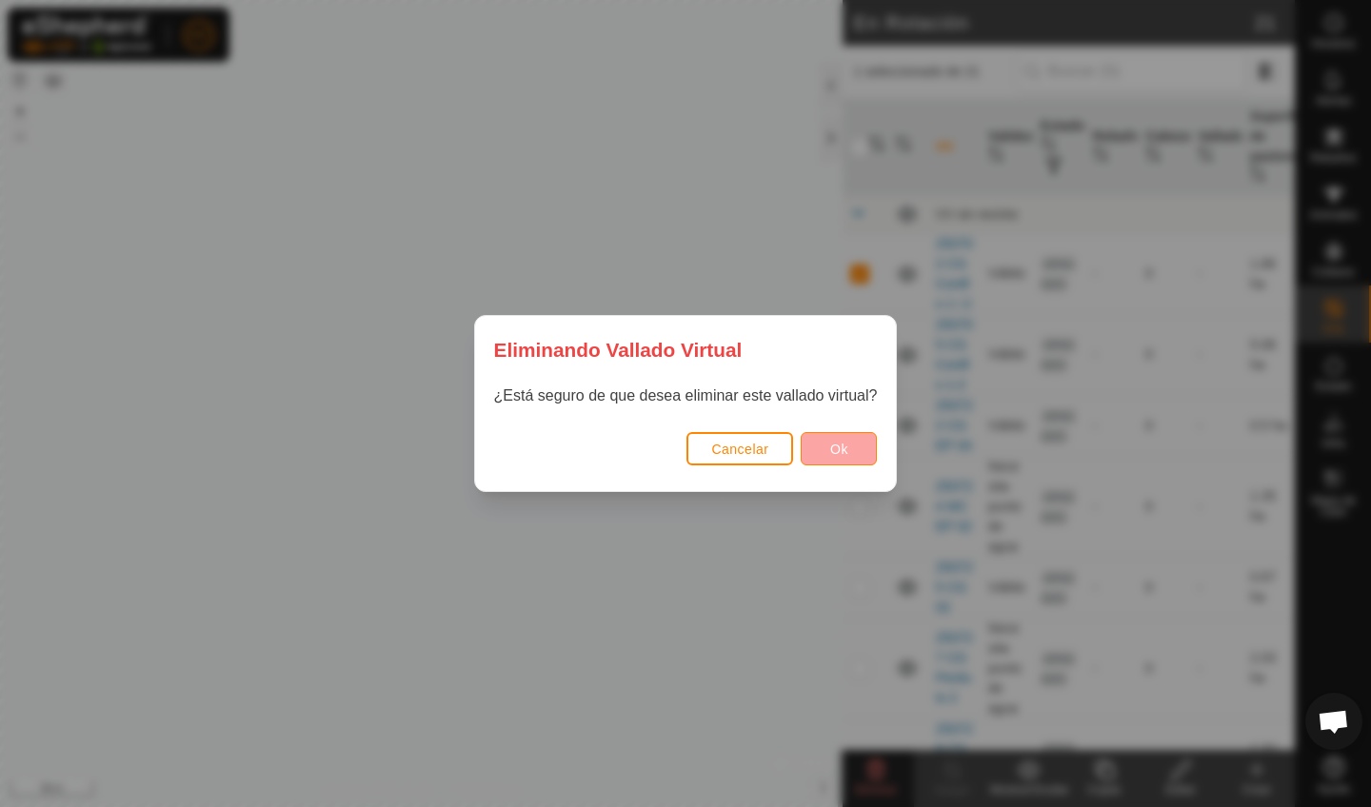
click at [825, 449] on button "Ok" at bounding box center [839, 448] width 76 height 33
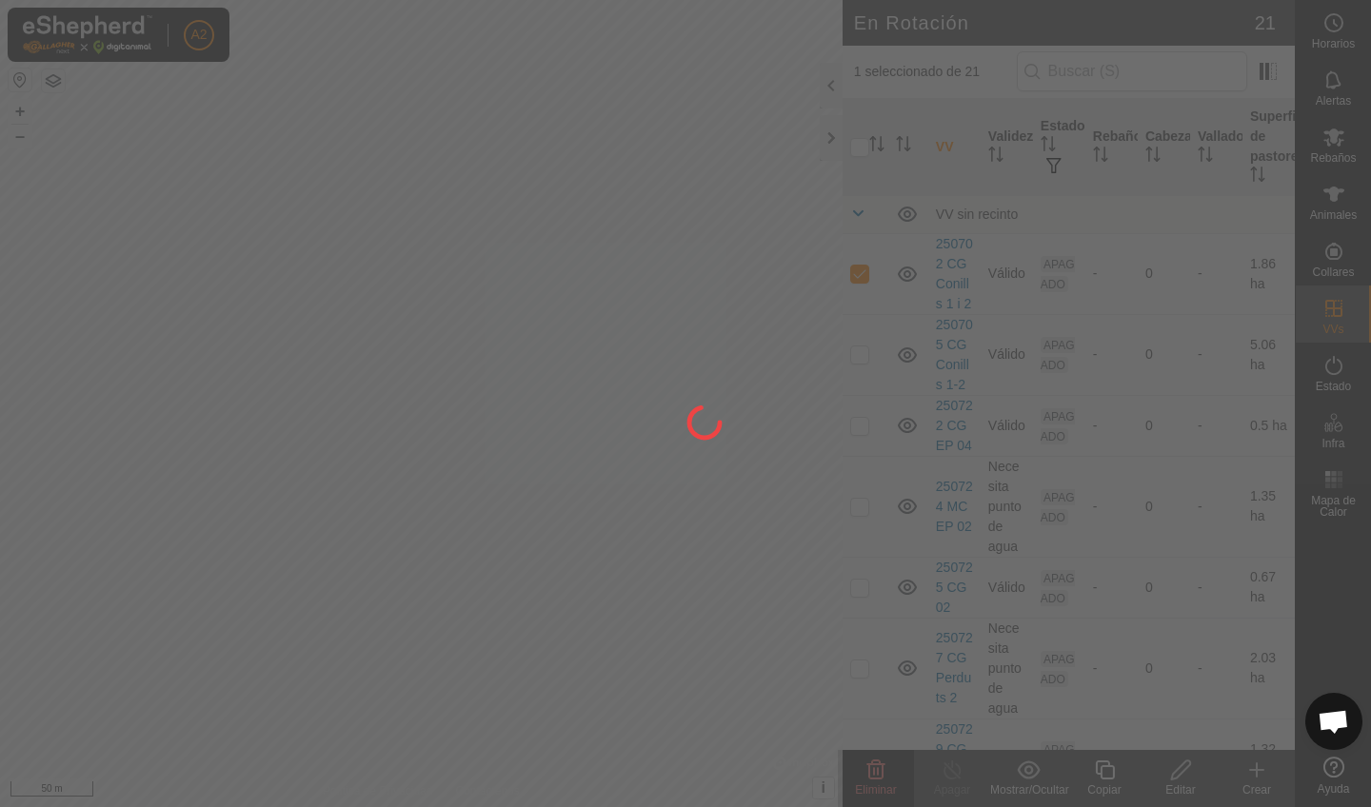
checkbox input "false"
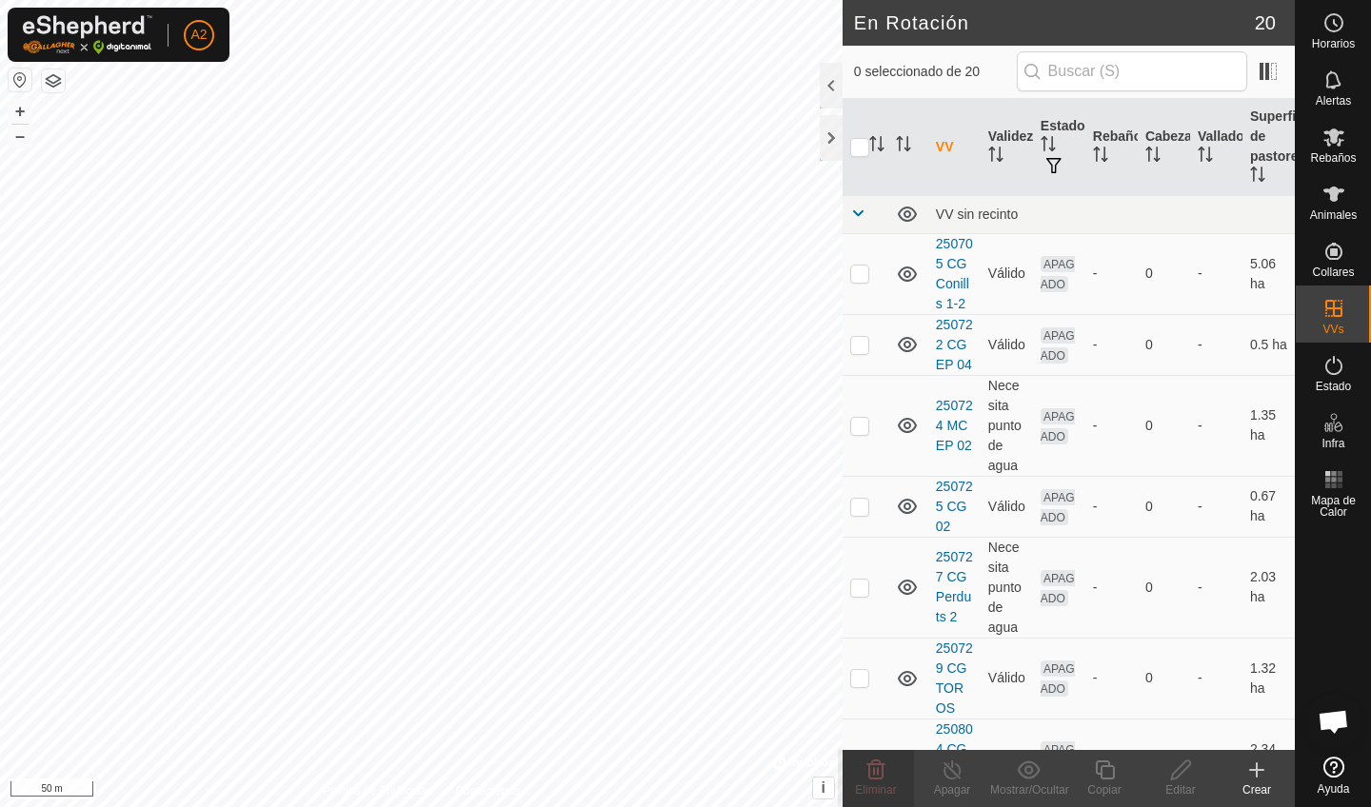
checkbox input "true"
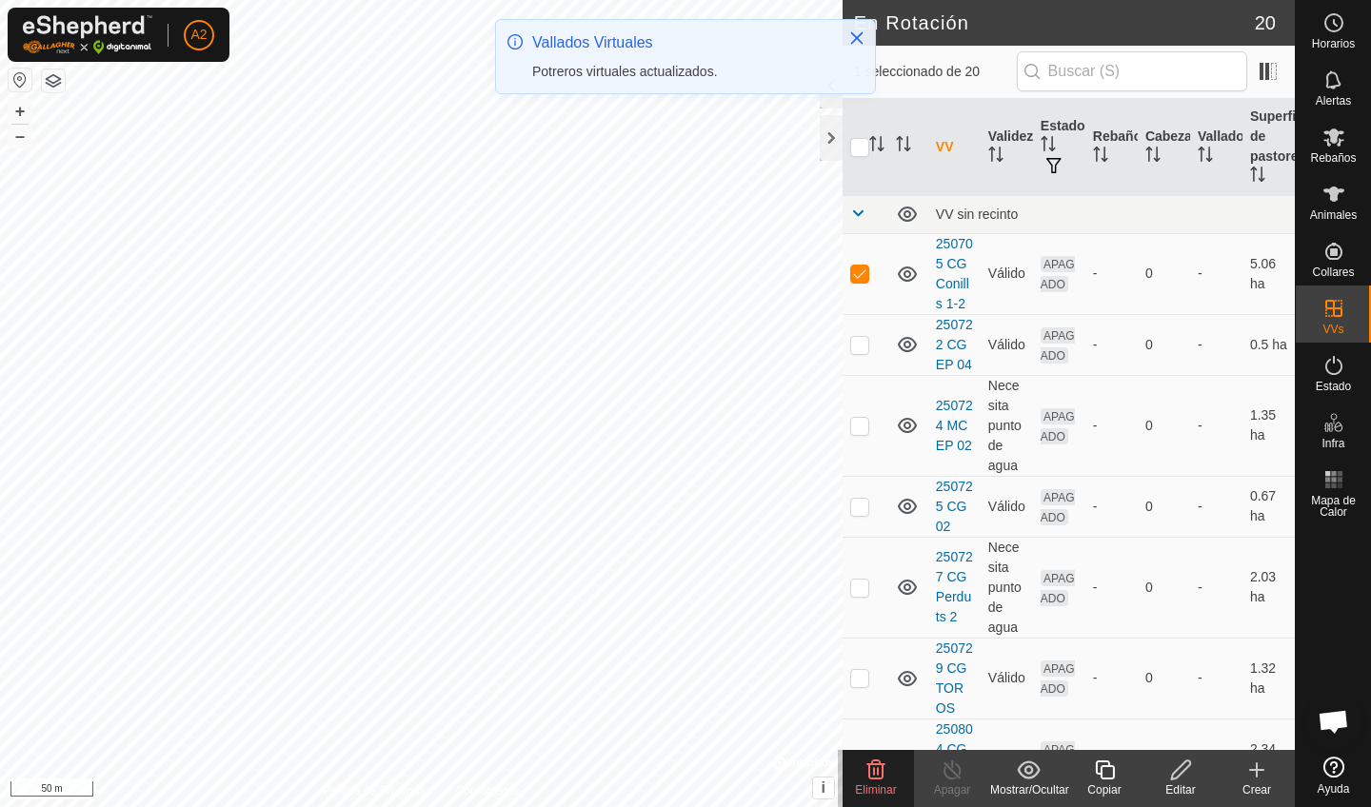
click at [883, 787] on span "Eliminar" at bounding box center [875, 789] width 41 height 13
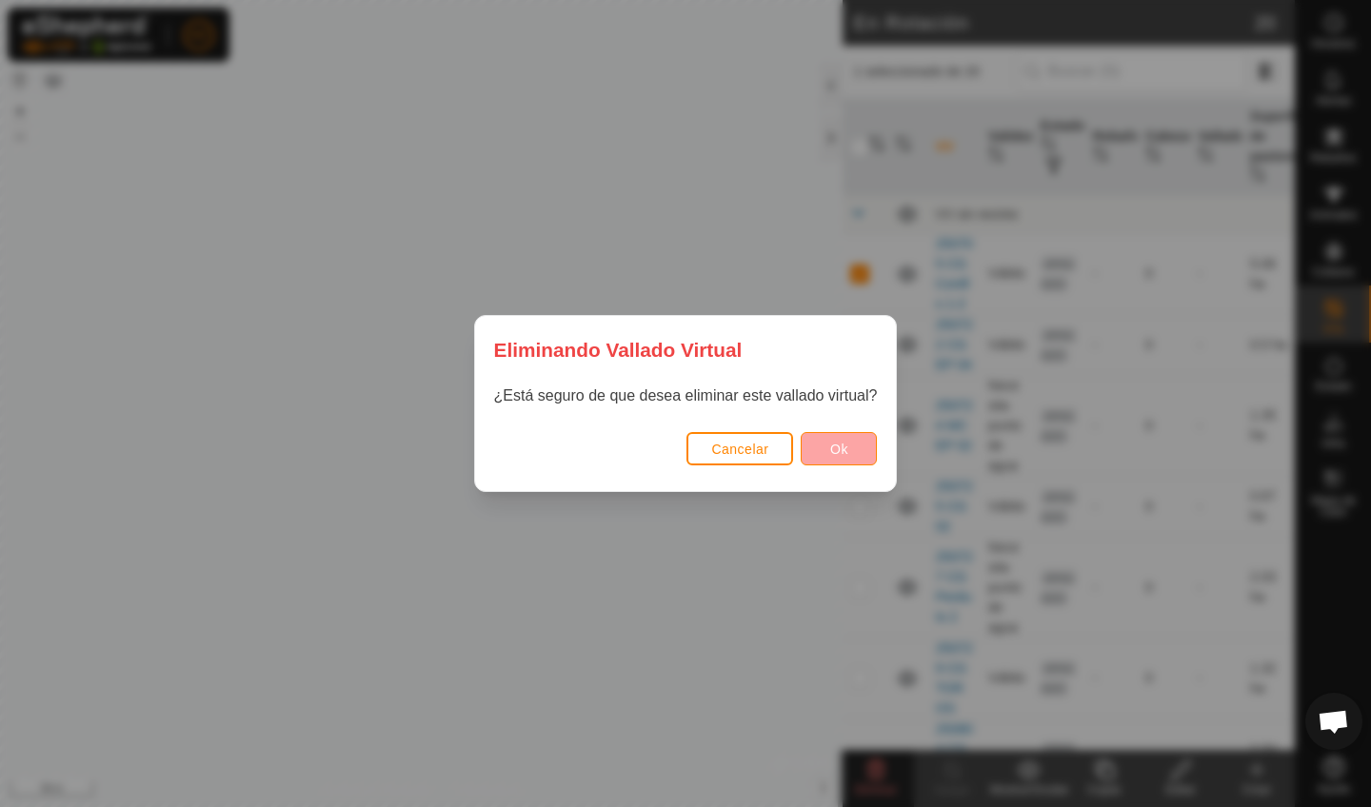
click at [846, 455] on span "Ok" at bounding box center [839, 449] width 18 height 15
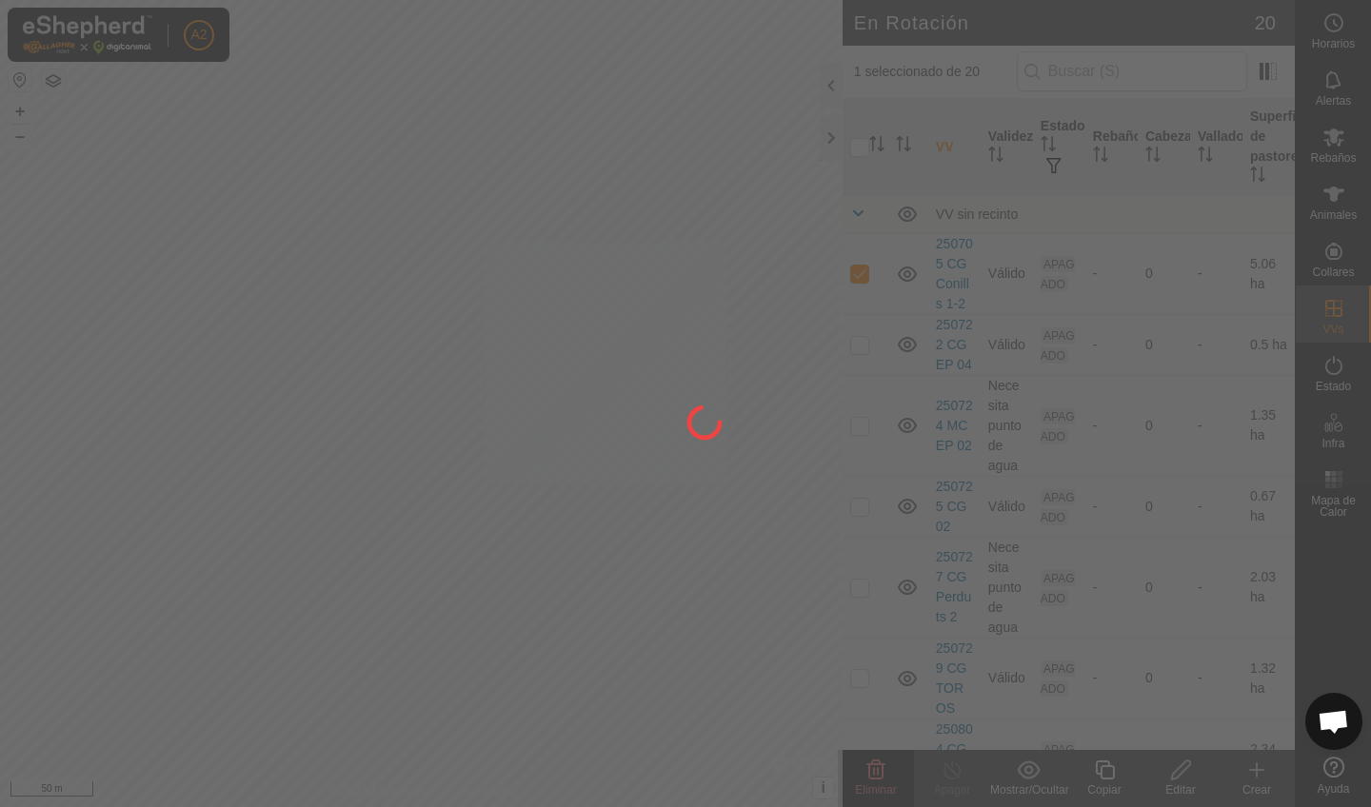
checkbox input "false"
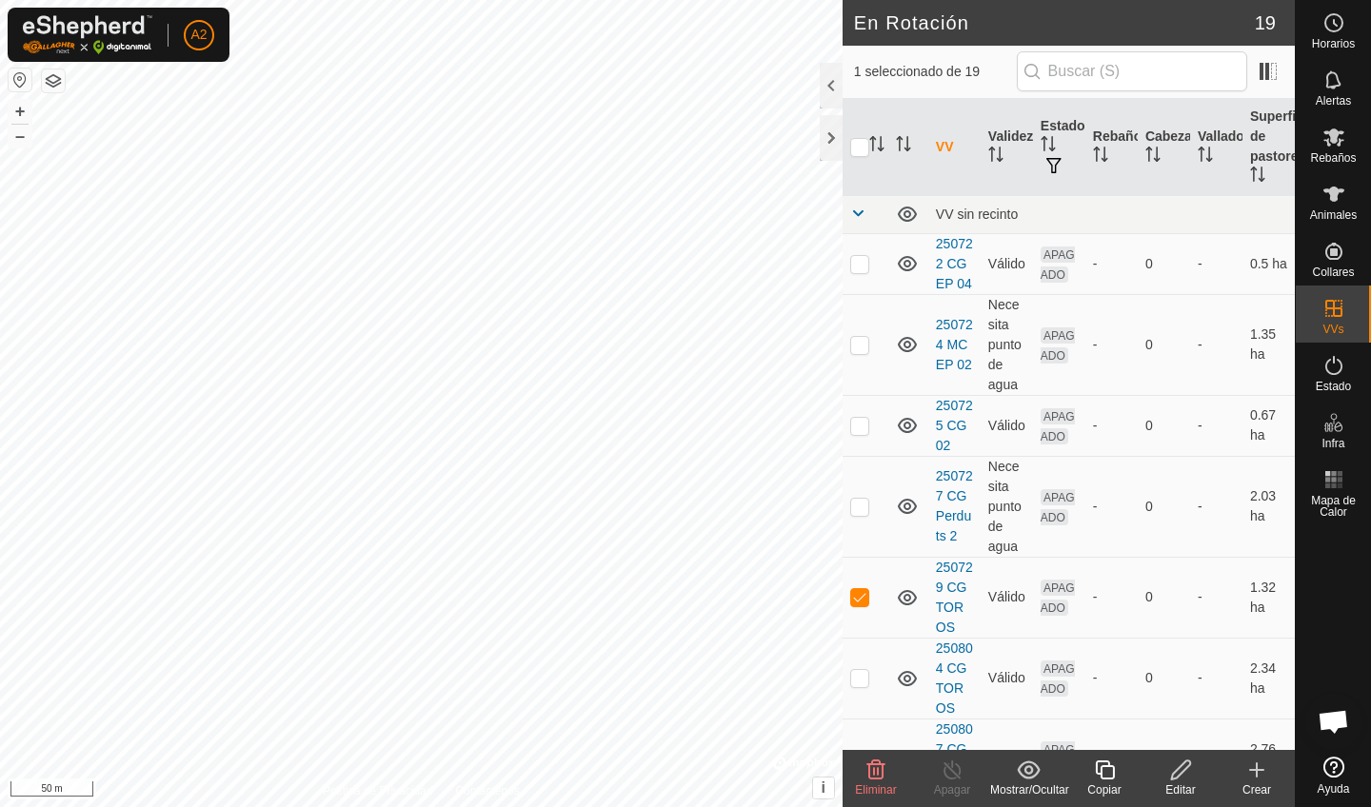
click at [876, 776] on icon at bounding box center [875, 770] width 23 height 23
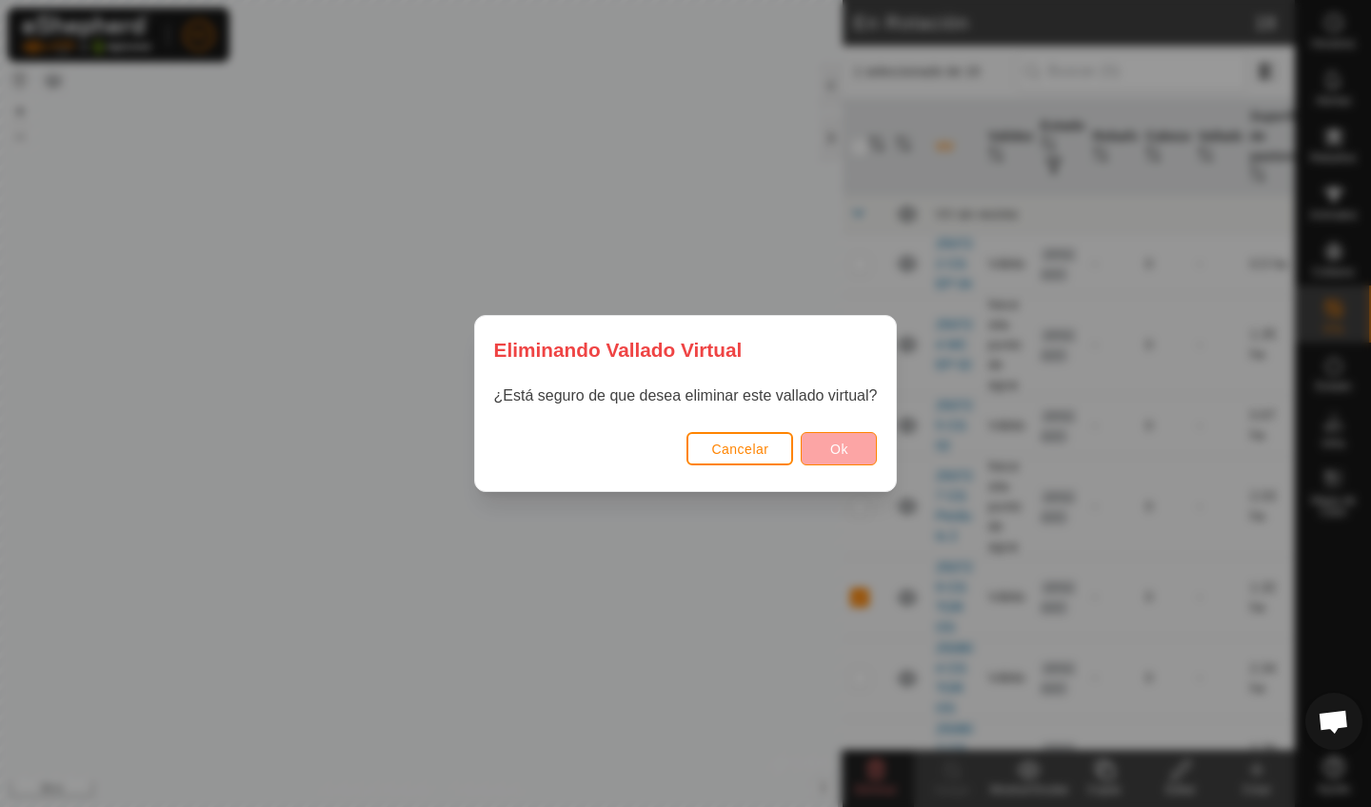
click at [844, 457] on button "Ok" at bounding box center [839, 448] width 76 height 33
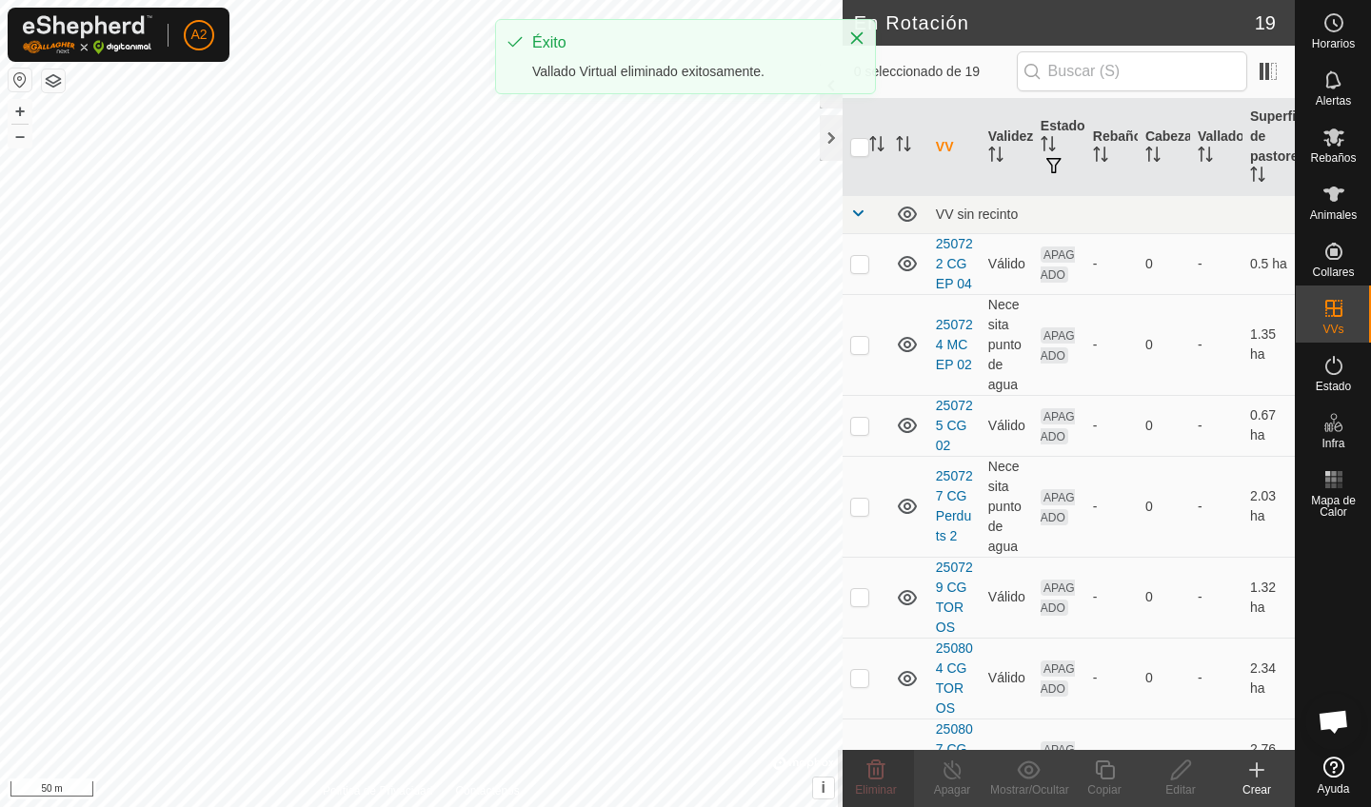
checkbox input "false"
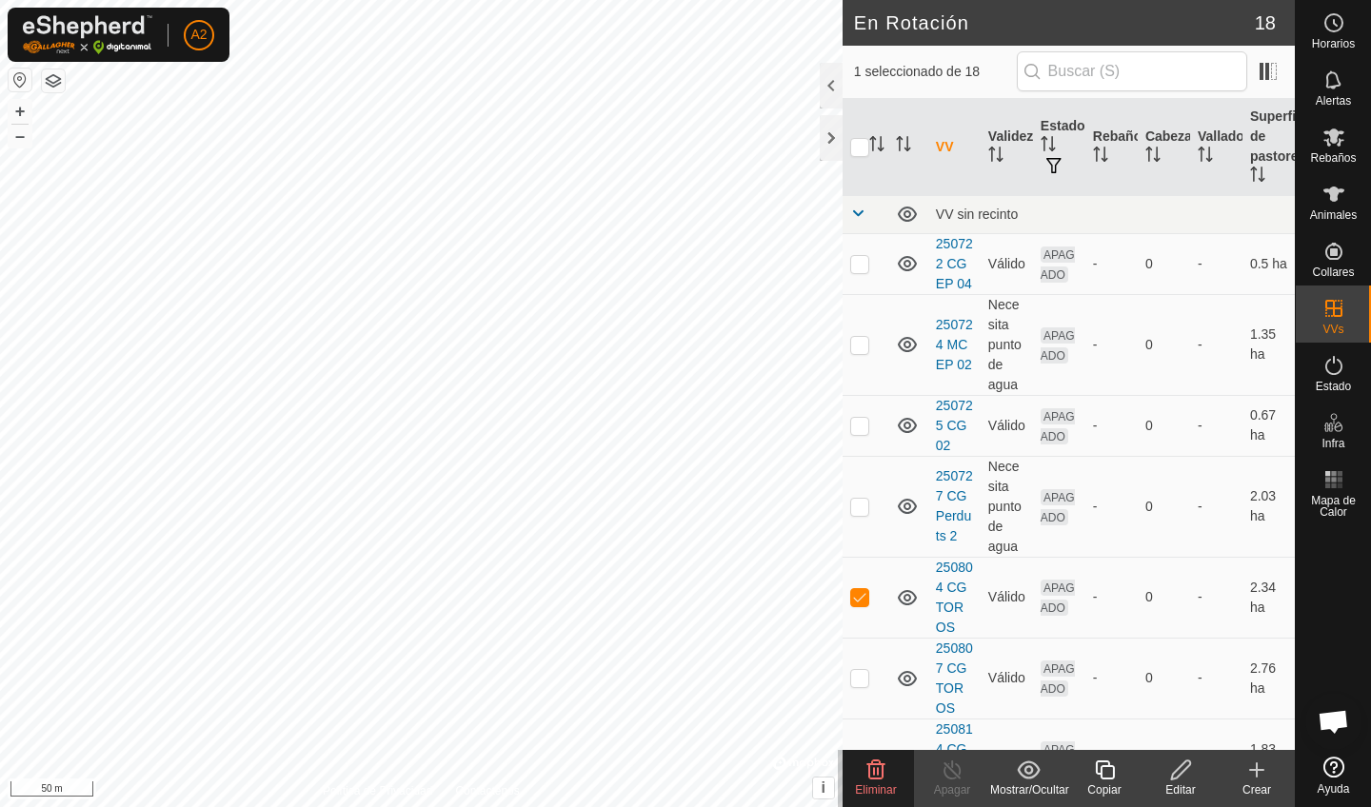
click at [884, 773] on icon at bounding box center [875, 770] width 23 height 23
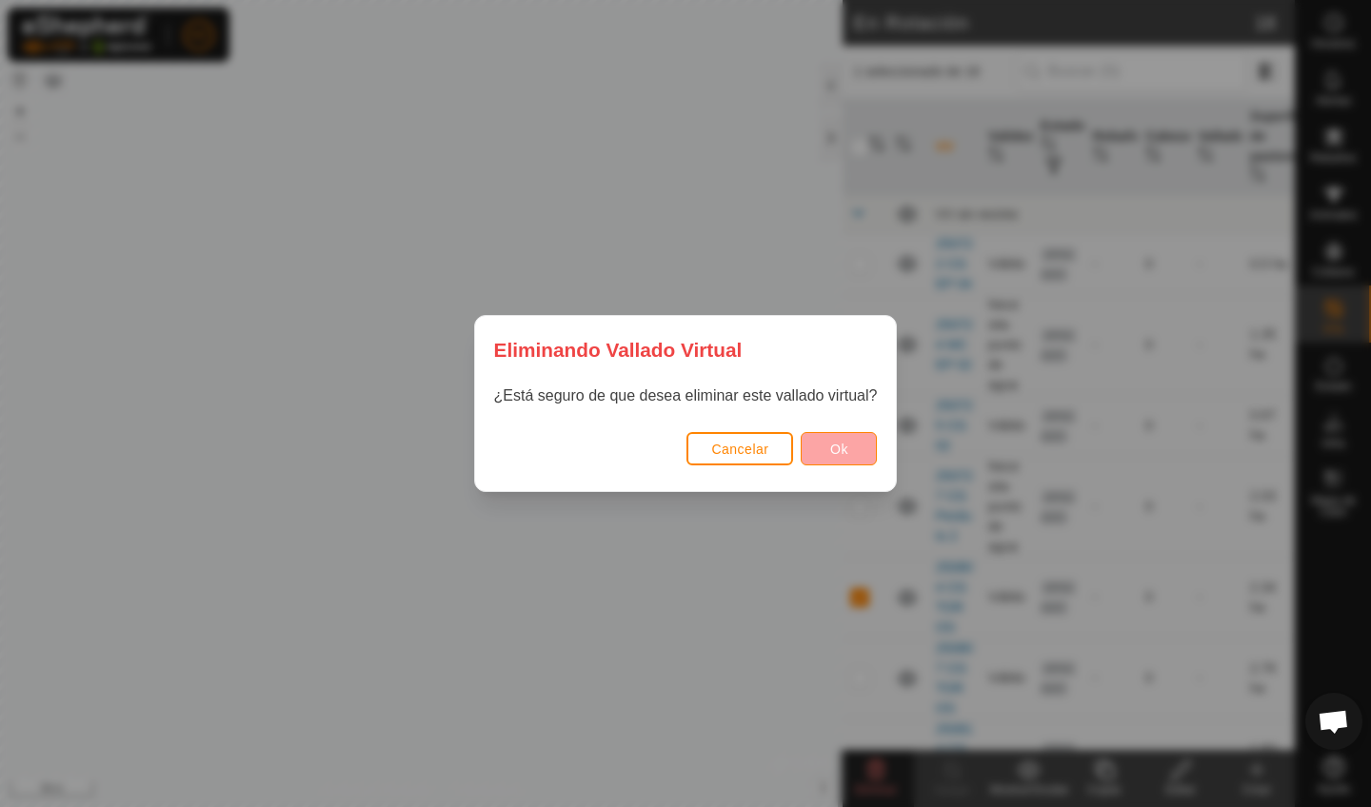
click at [826, 452] on button "Ok" at bounding box center [839, 448] width 76 height 33
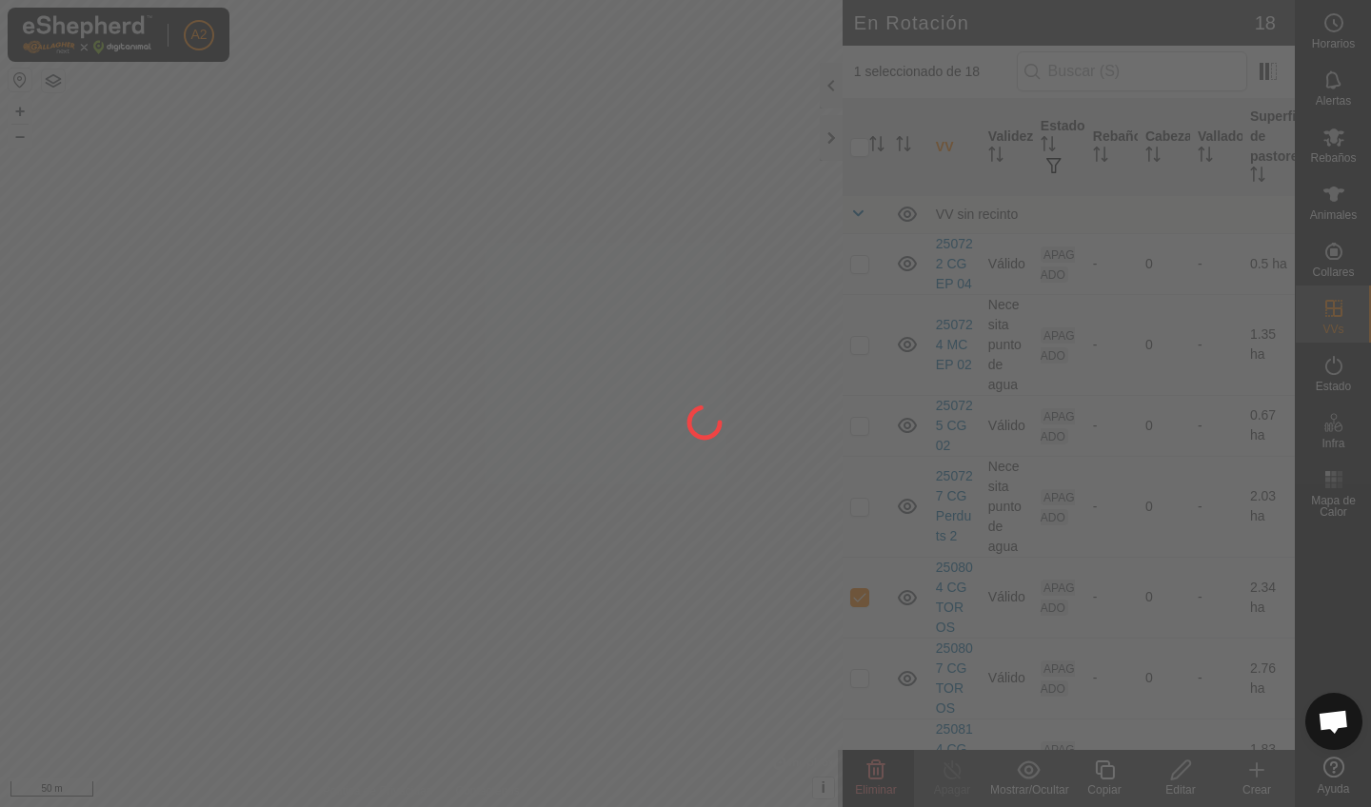
checkbox input "false"
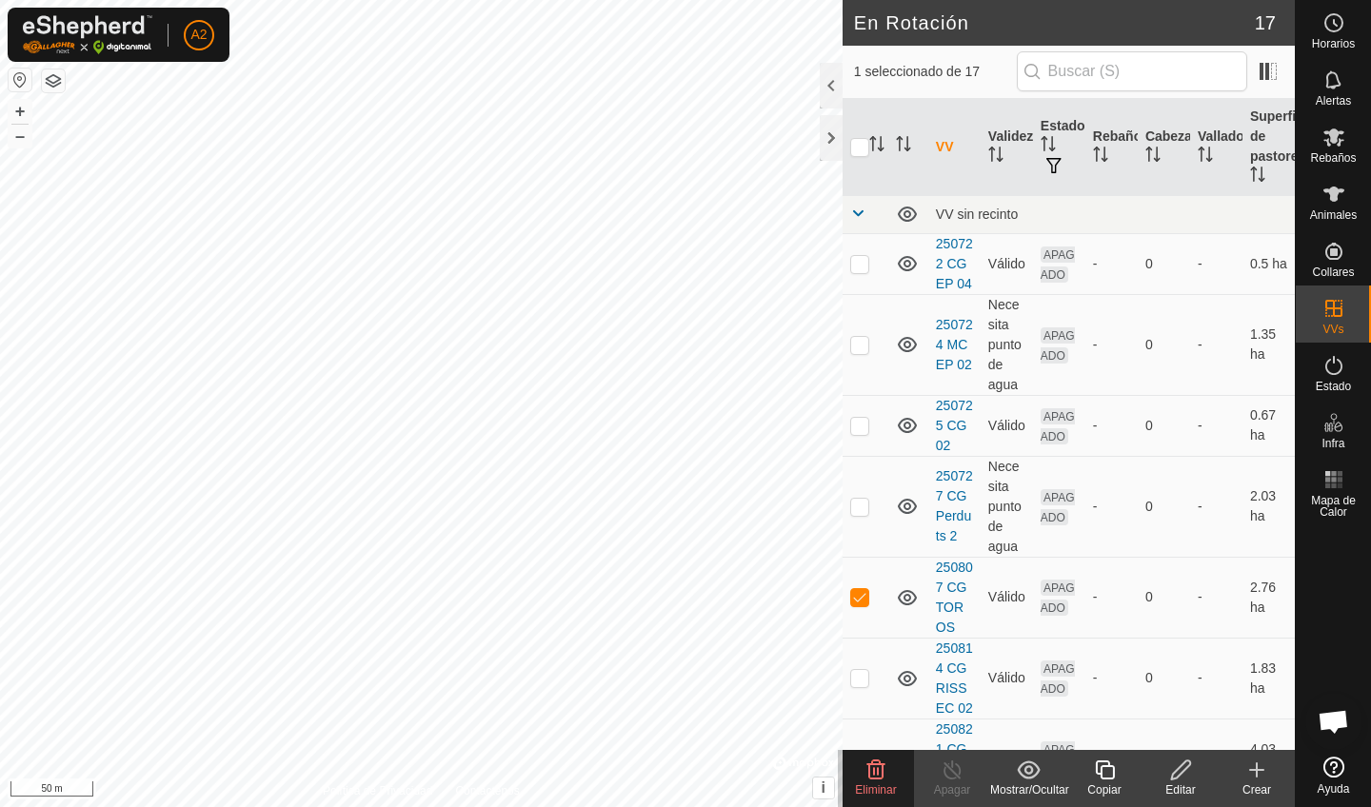
click at [887, 774] on delete-svg-icon at bounding box center [876, 770] width 76 height 23
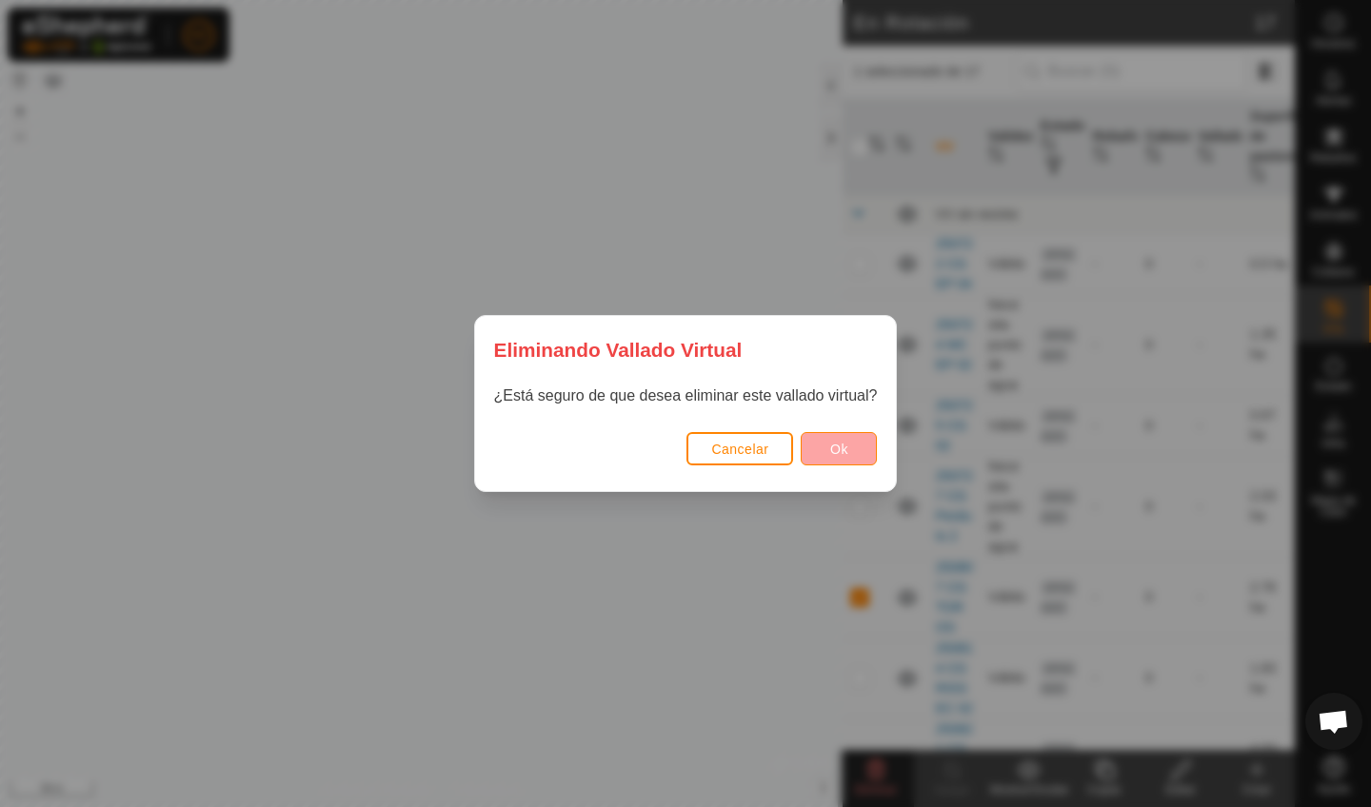
click at [839, 452] on span "Ok" at bounding box center [839, 449] width 18 height 15
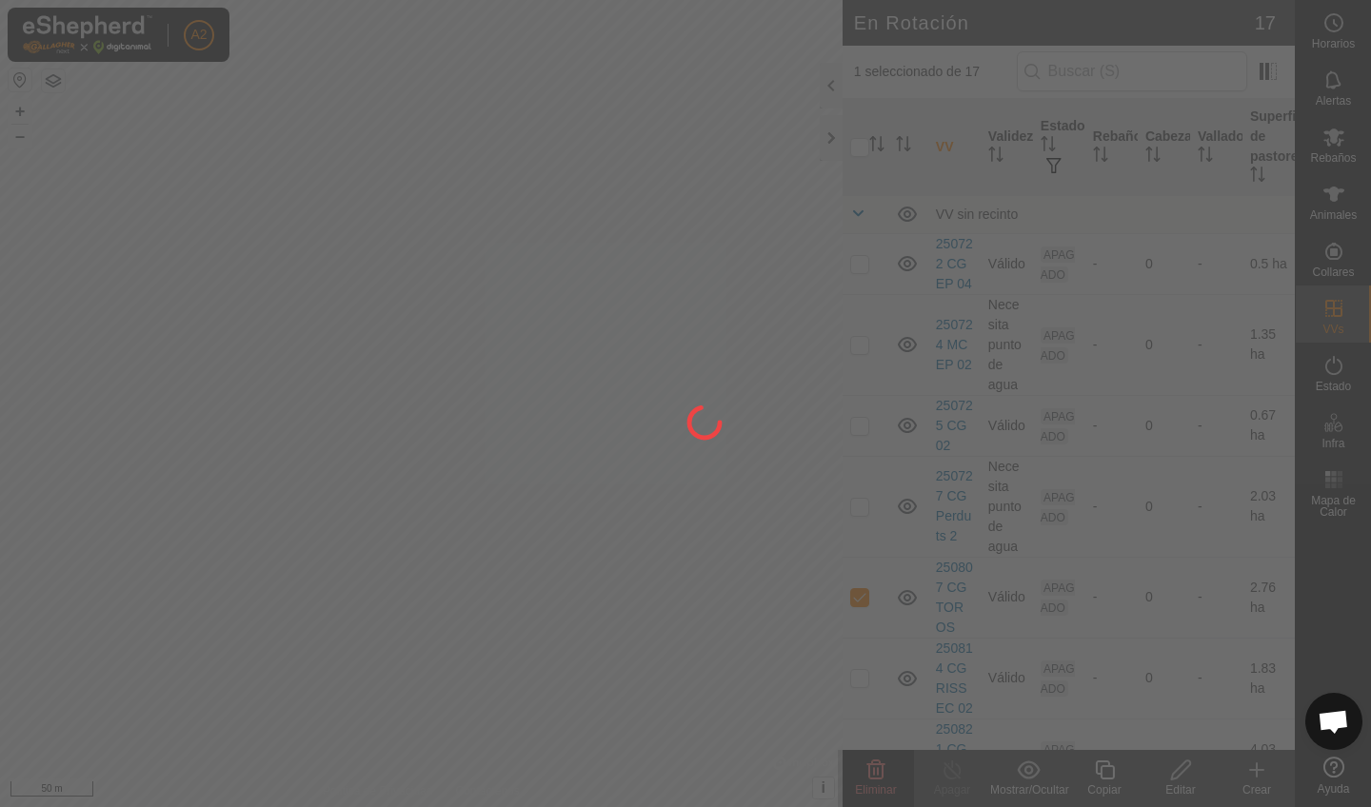
checkbox input "false"
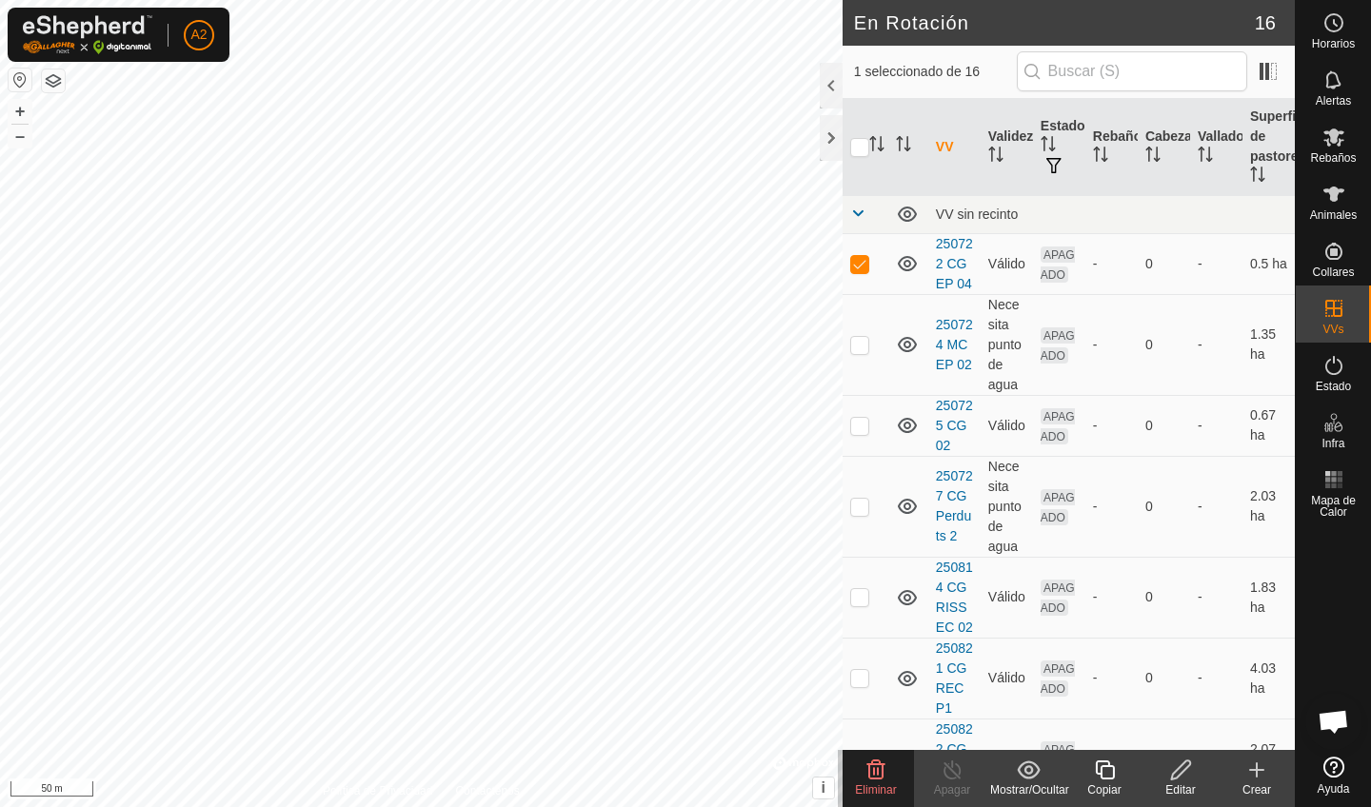
click at [876, 795] on span "Eliminar" at bounding box center [875, 789] width 41 height 13
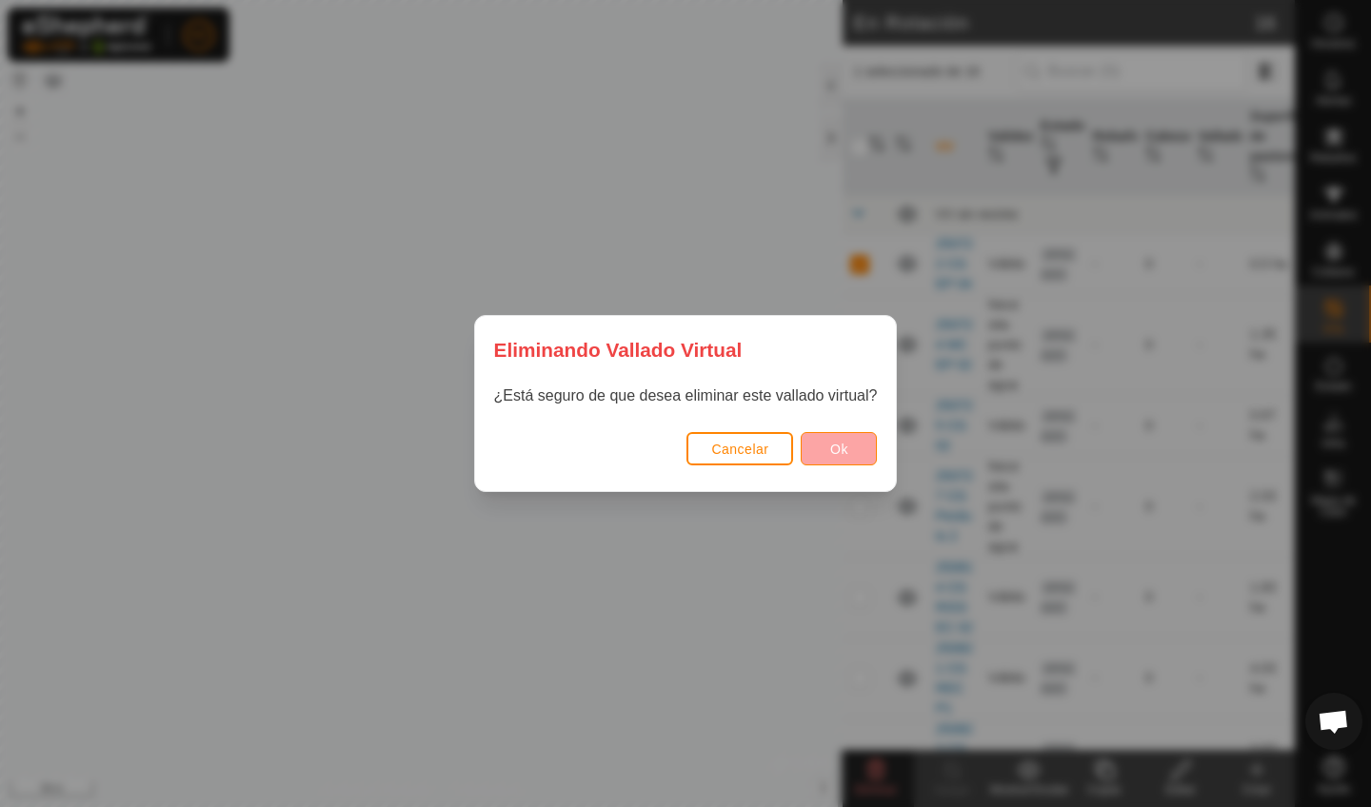
click at [831, 444] on span "Ok" at bounding box center [839, 449] width 18 height 15
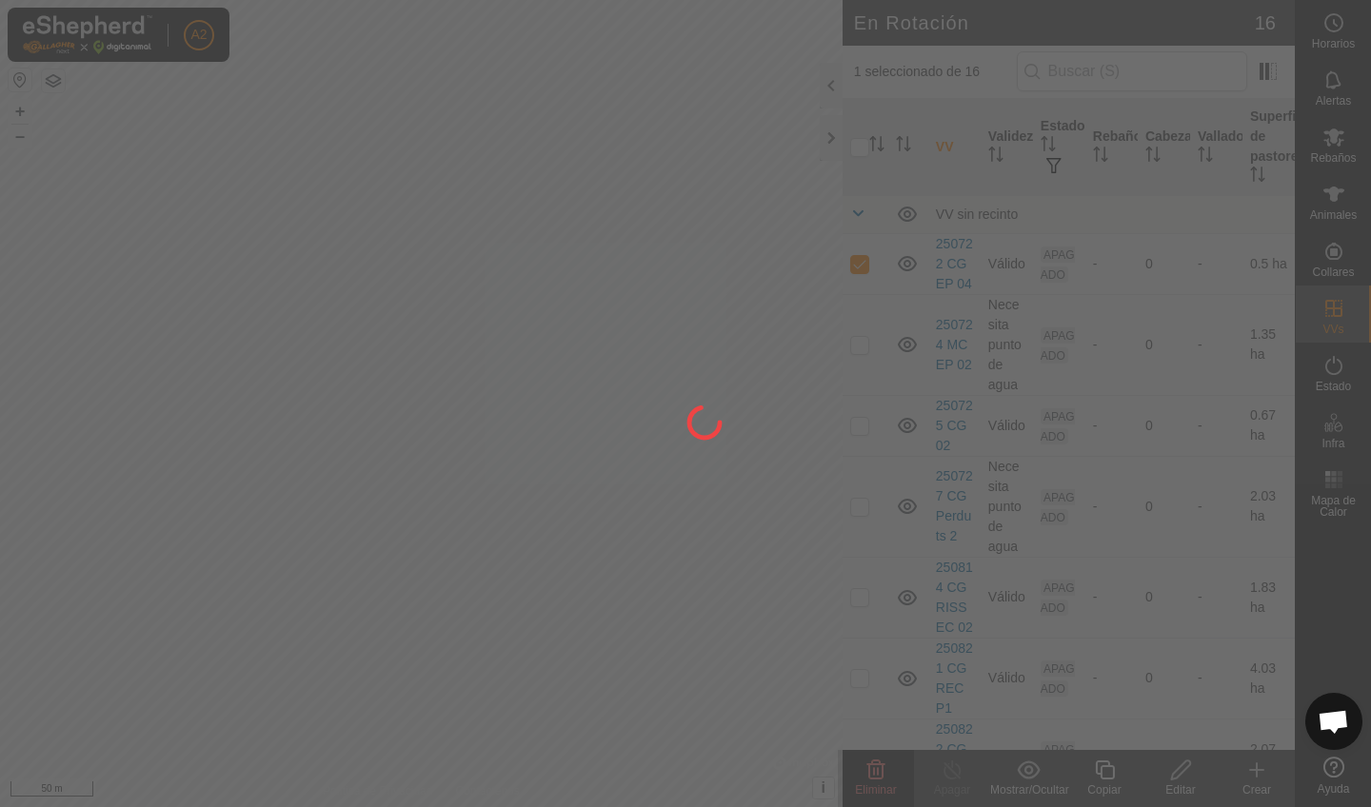
checkbox input "false"
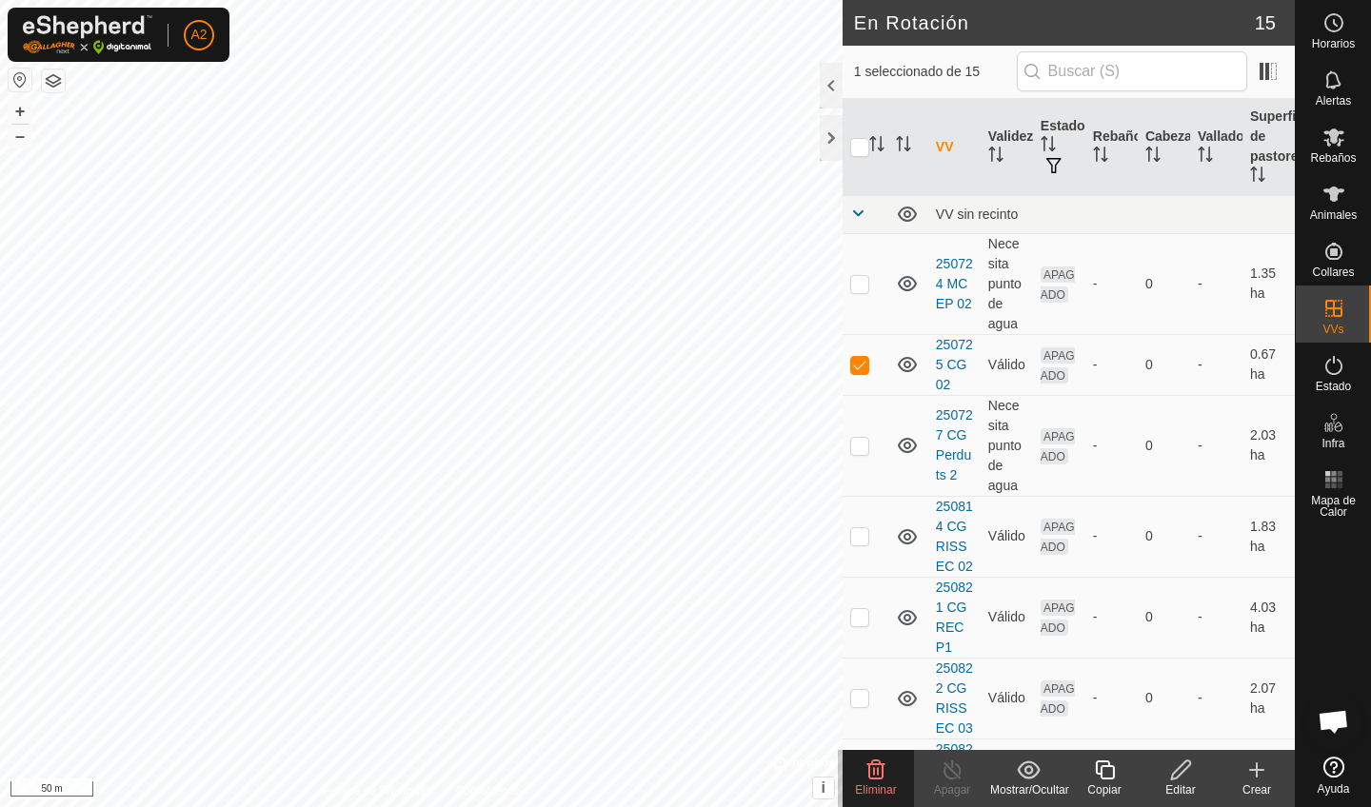
click at [877, 788] on span "Eliminar" at bounding box center [875, 789] width 41 height 13
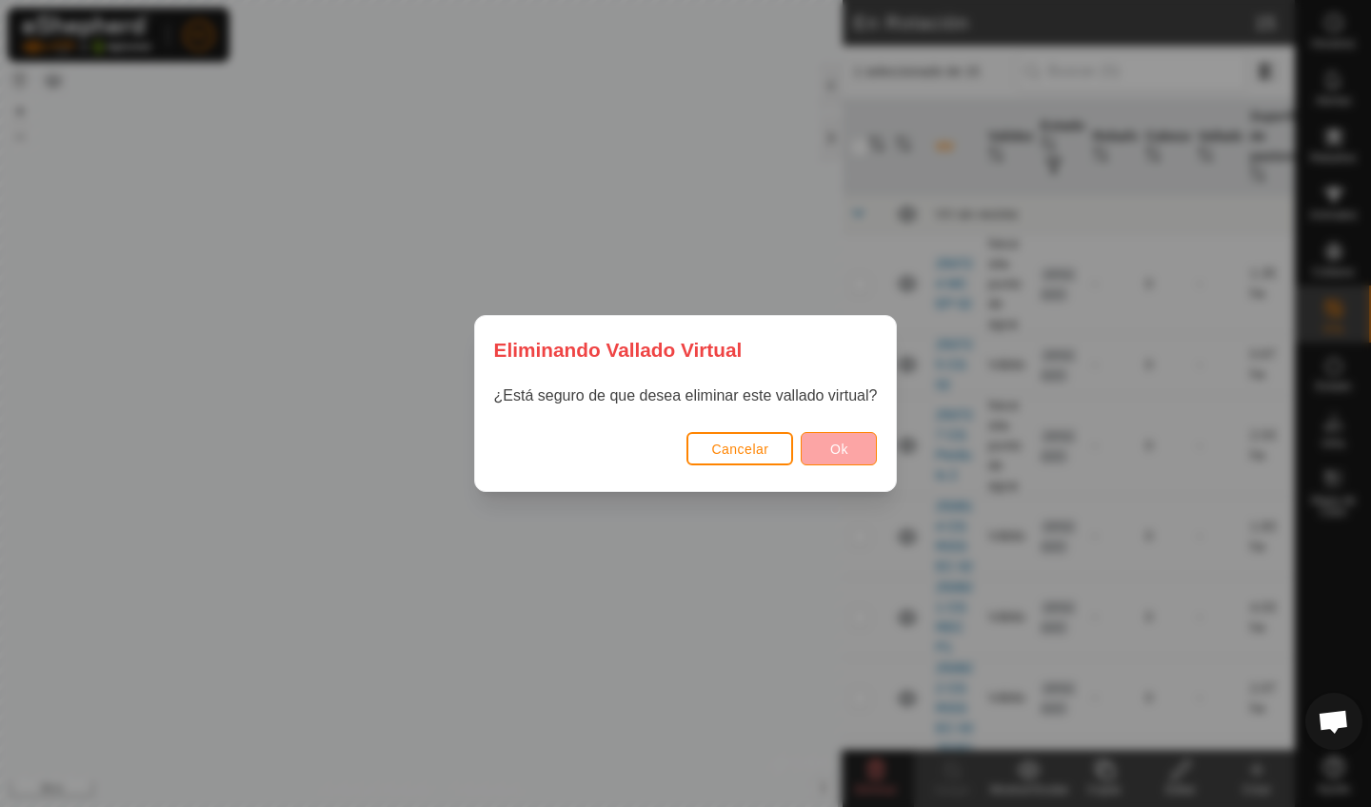
click at [858, 442] on button "Ok" at bounding box center [839, 448] width 76 height 33
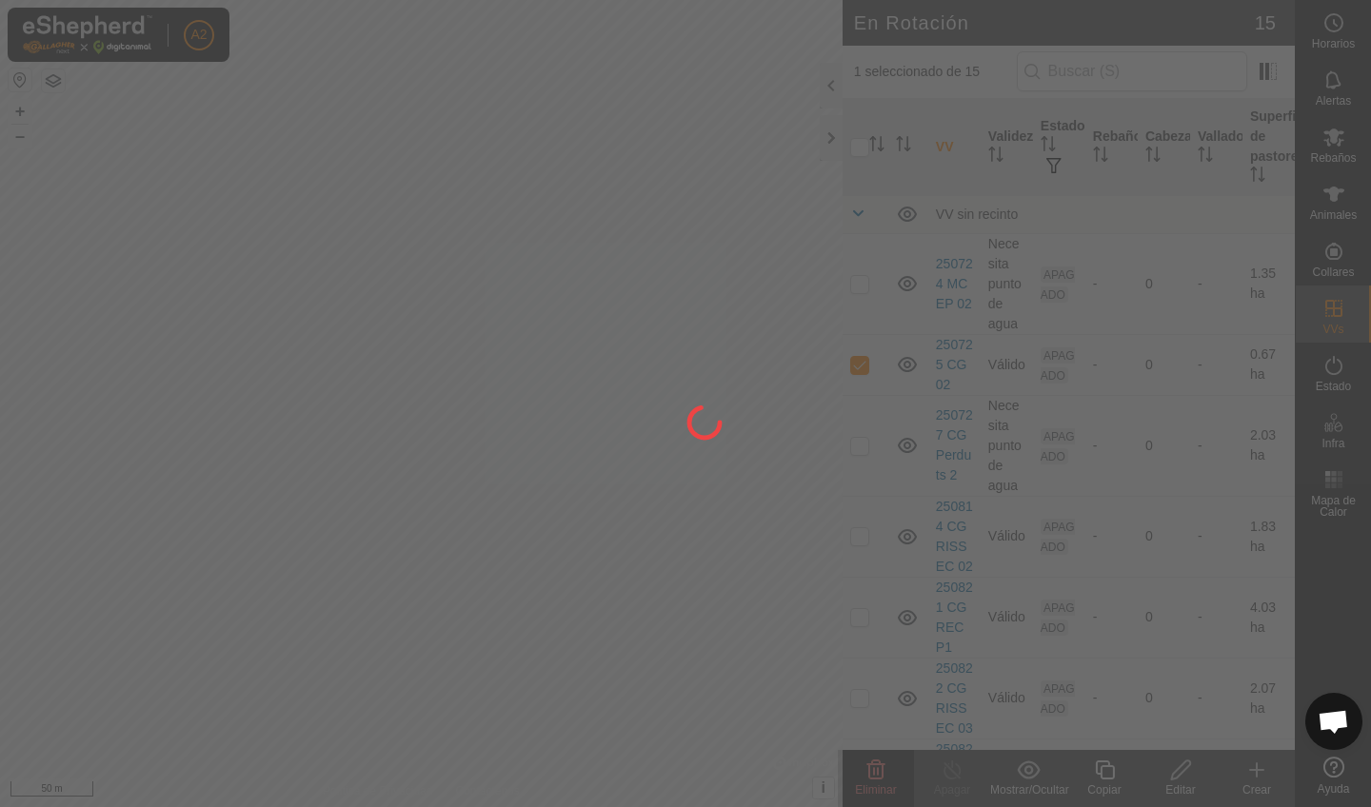
checkbox input "false"
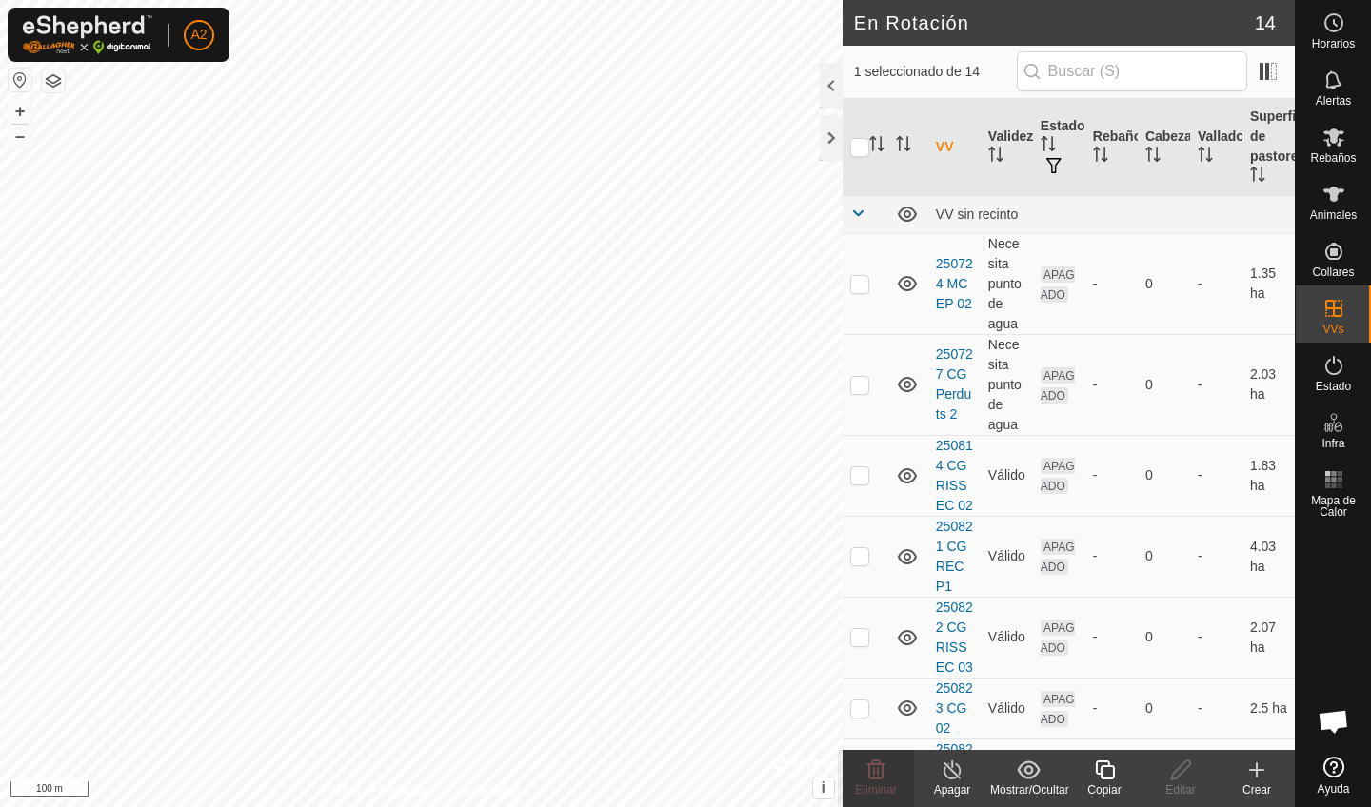
checkbox input "true"
click at [1335, 91] on es-notification-svg-icon at bounding box center [1333, 80] width 34 height 30
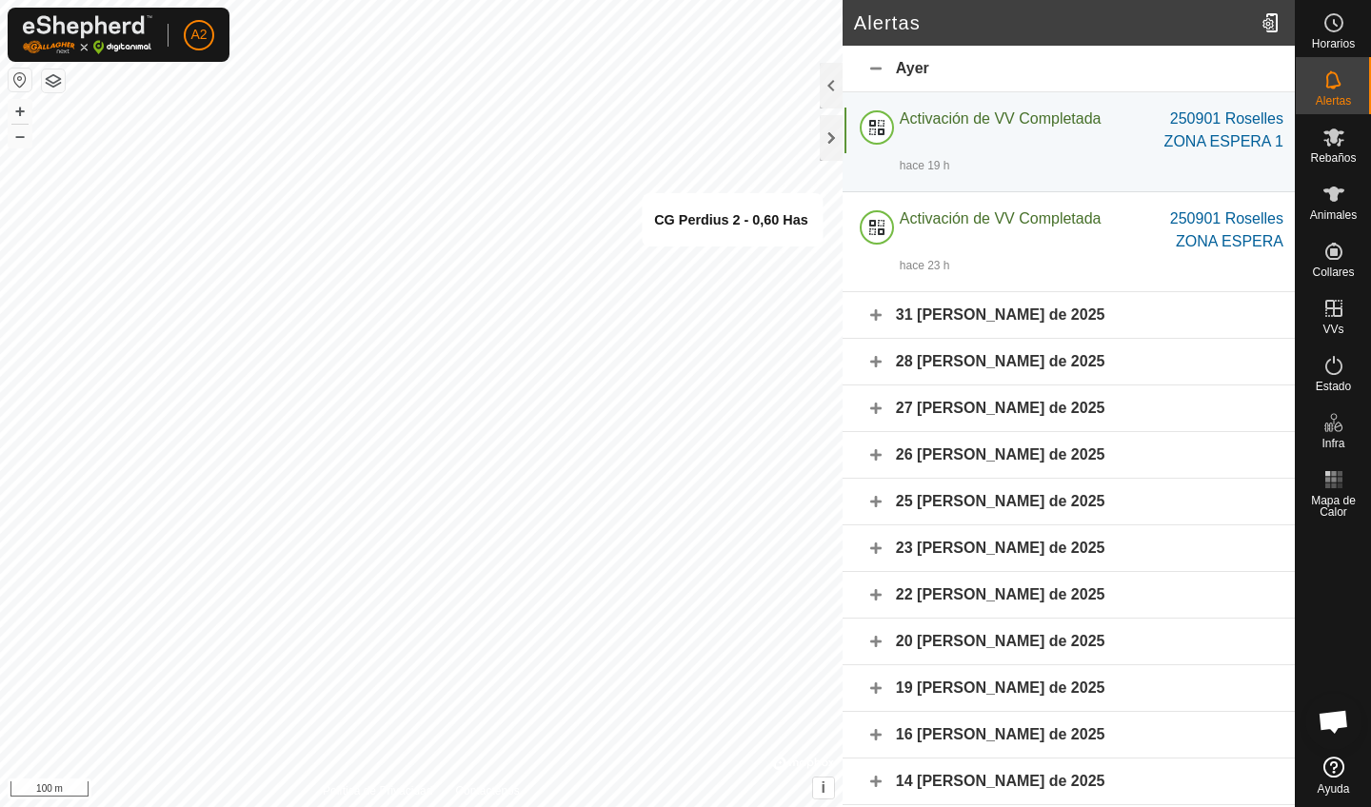
click at [873, 71] on div "Ayer" at bounding box center [1068, 69] width 452 height 47
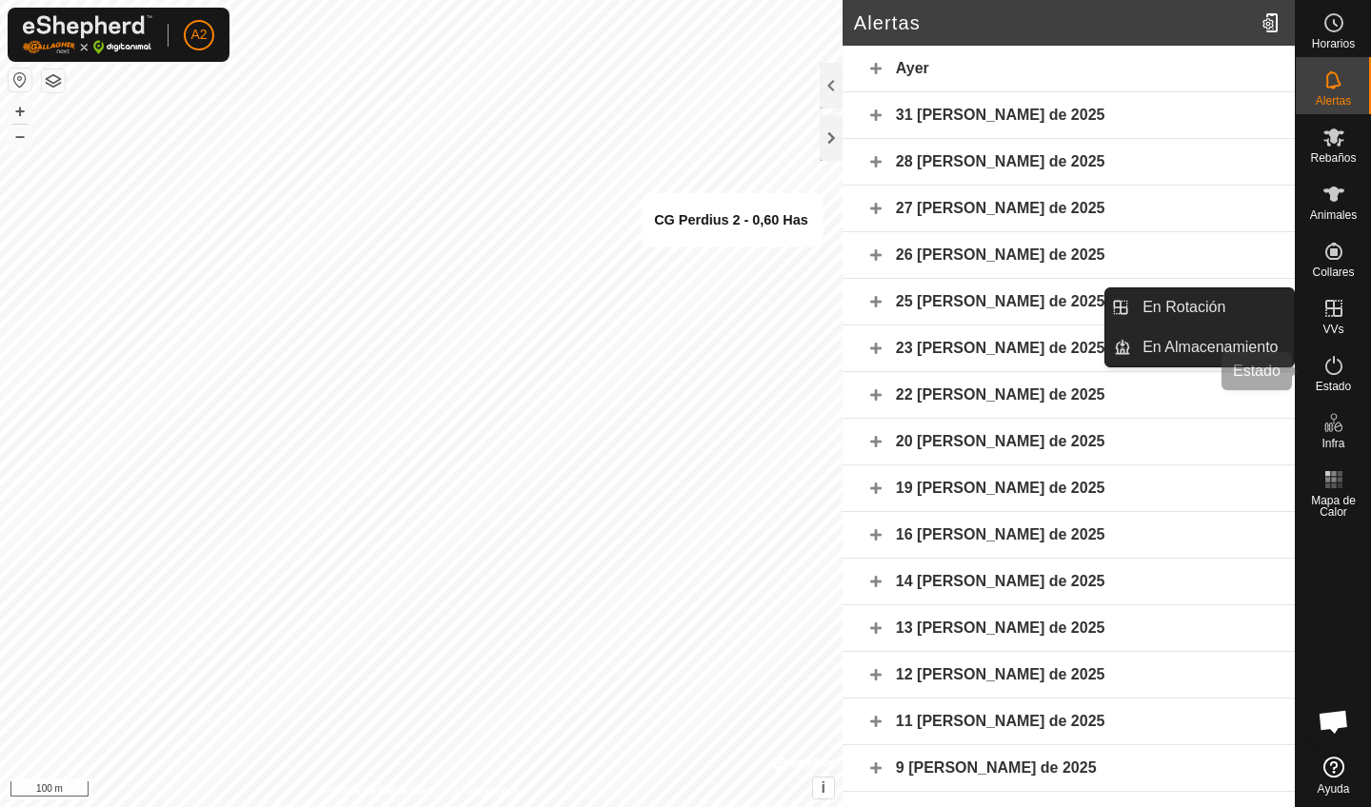
click at [1338, 389] on span "Estado" at bounding box center [1333, 386] width 35 height 11
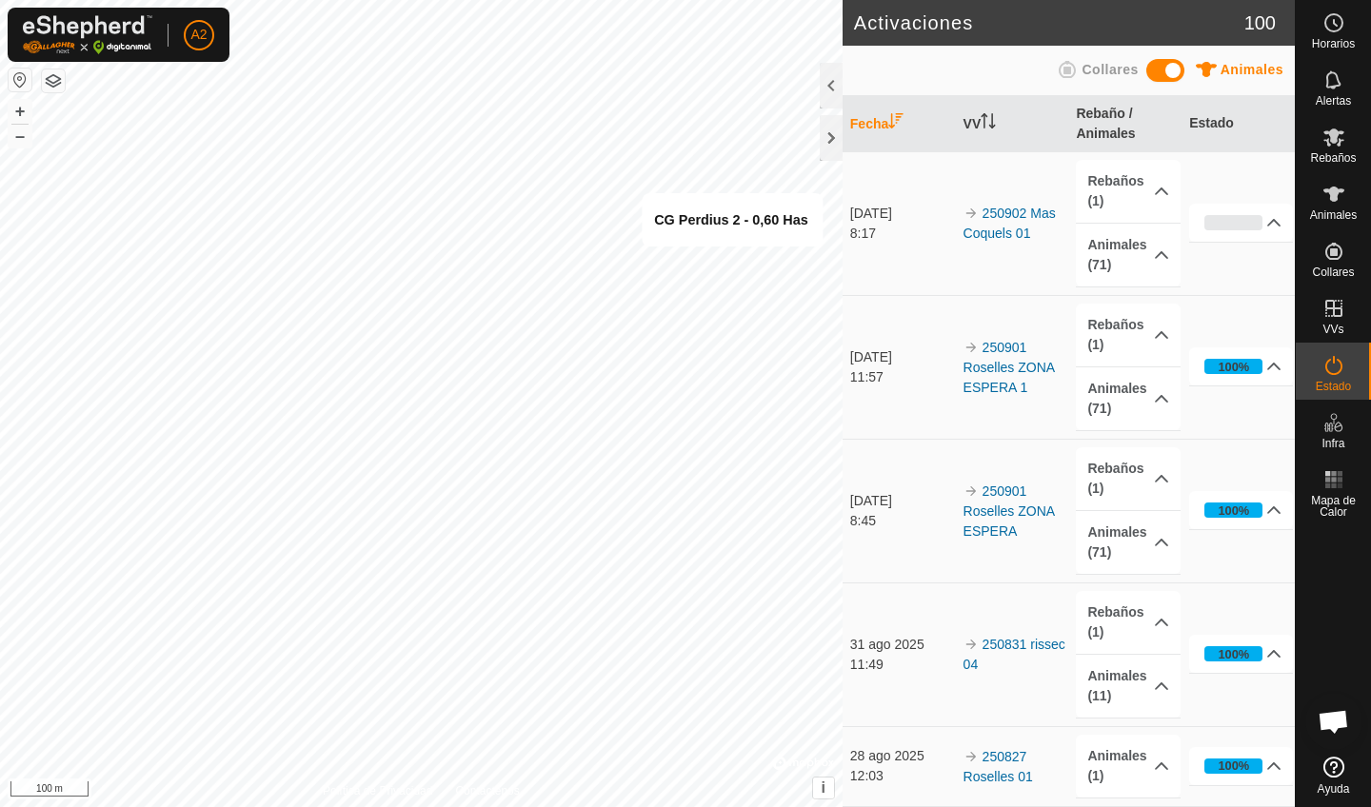
click at [1331, 373] on icon at bounding box center [1333, 365] width 17 height 19
click at [1158, 189] on p-accordion-header "Rebaños (1)" at bounding box center [1128, 191] width 104 height 63
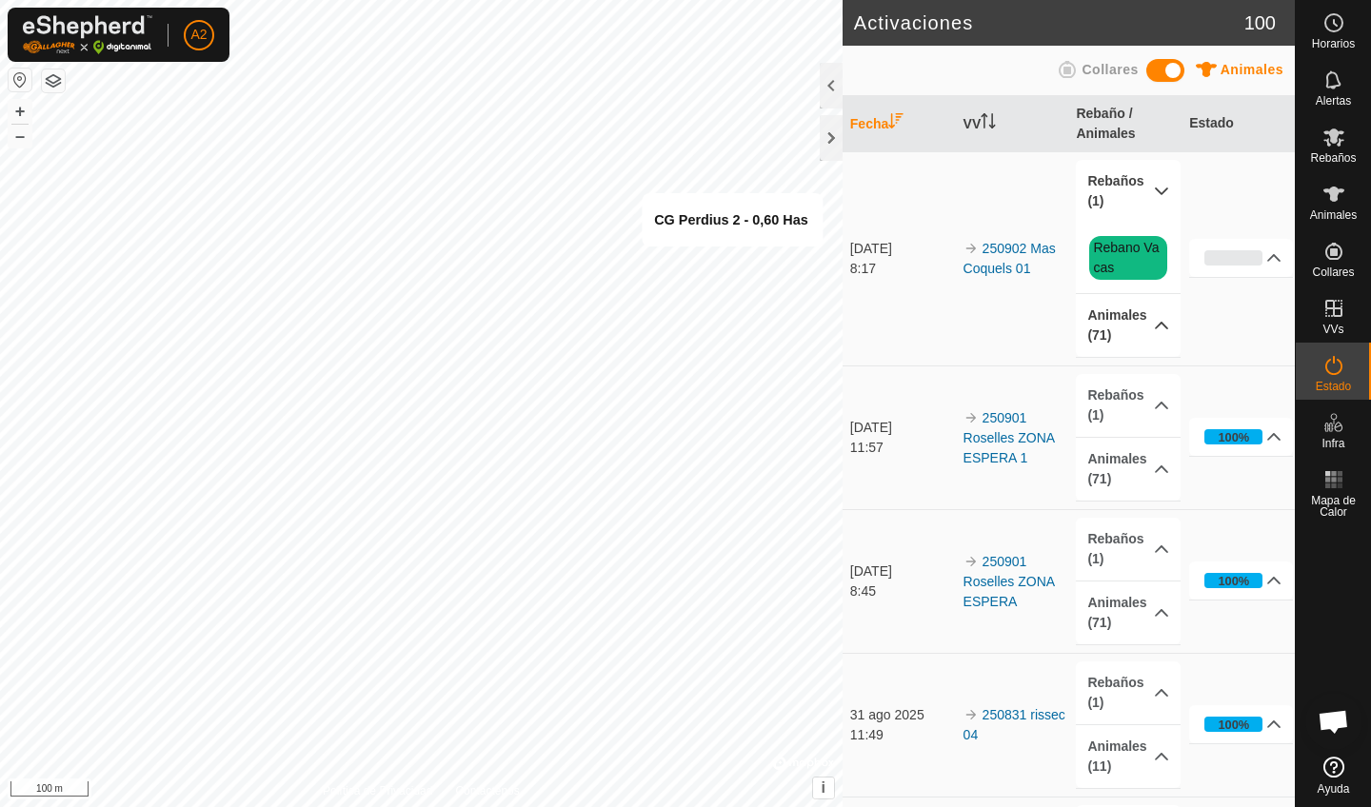
click at [1158, 324] on p-accordion-header "Animales (71)" at bounding box center [1128, 325] width 104 height 63
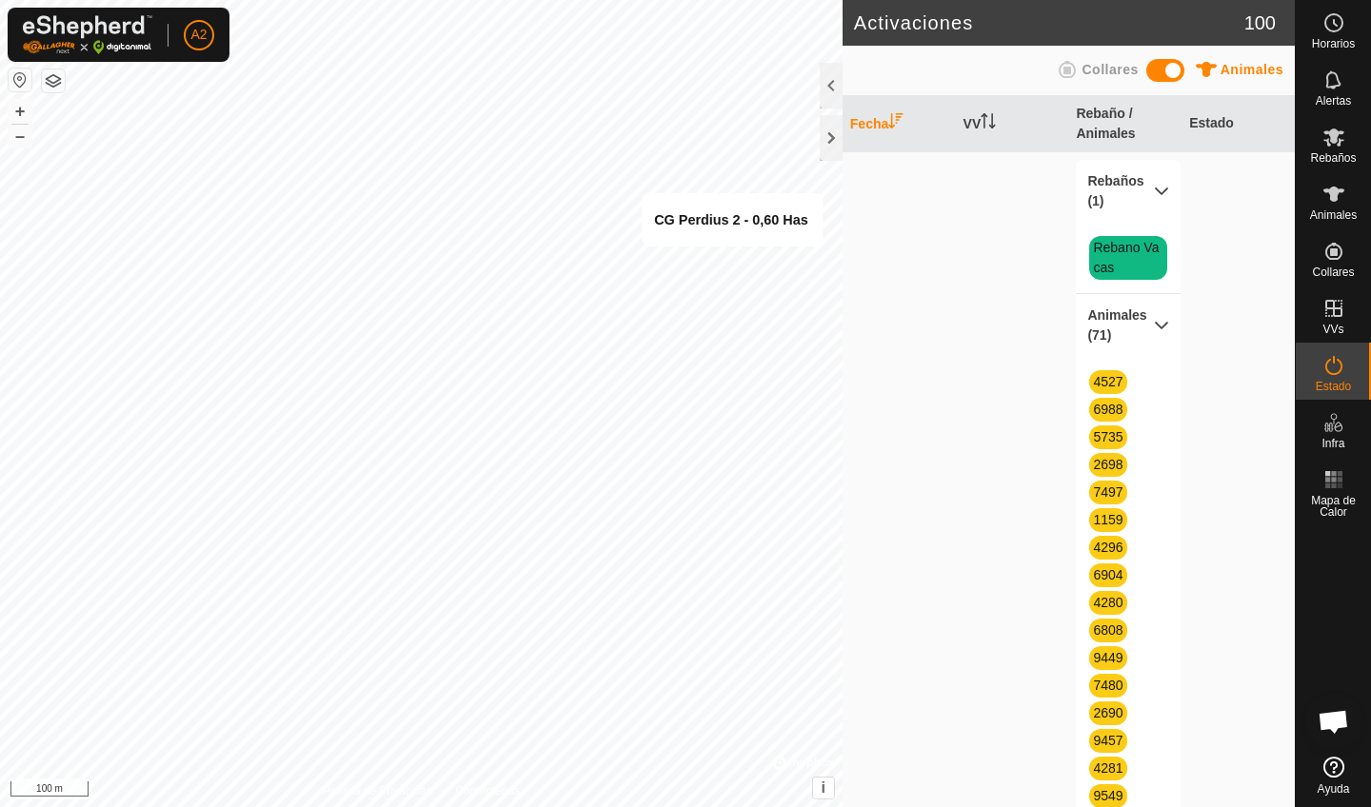
click at [1157, 332] on p-accordion-header "Animales (71)" at bounding box center [1128, 325] width 104 height 63
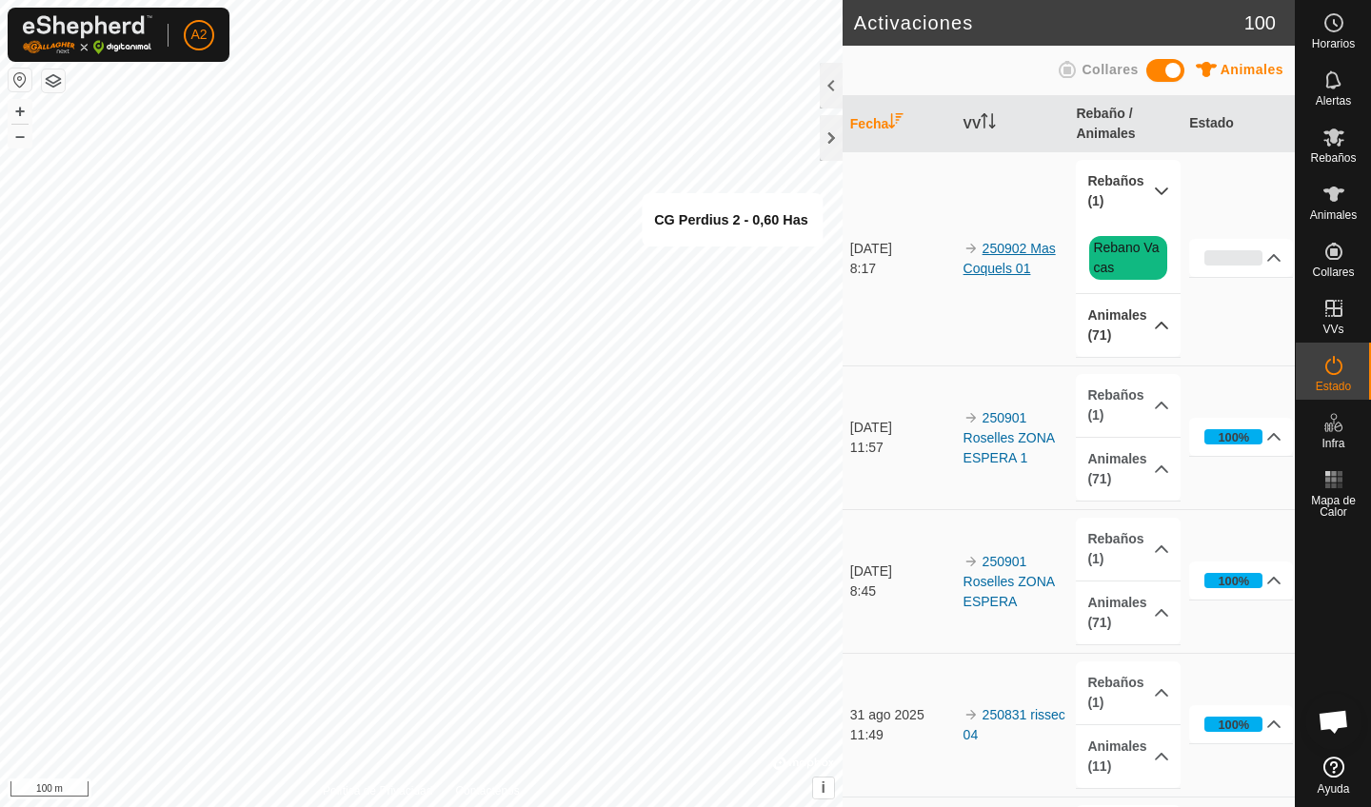
click at [1004, 269] on link "250902 Mas Coquels 01" at bounding box center [1009, 258] width 92 height 35
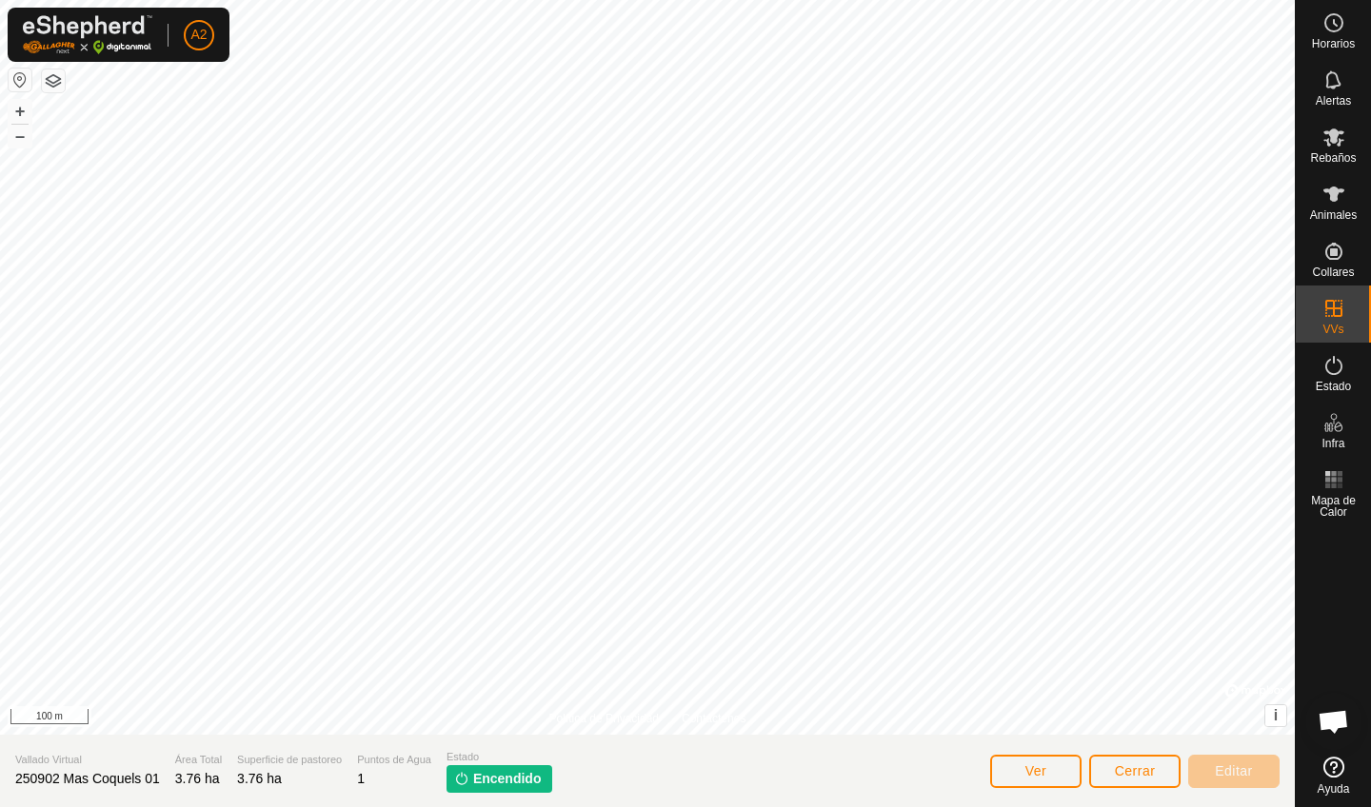
click at [1057, 779] on button "Ver" at bounding box center [1035, 771] width 91 height 33
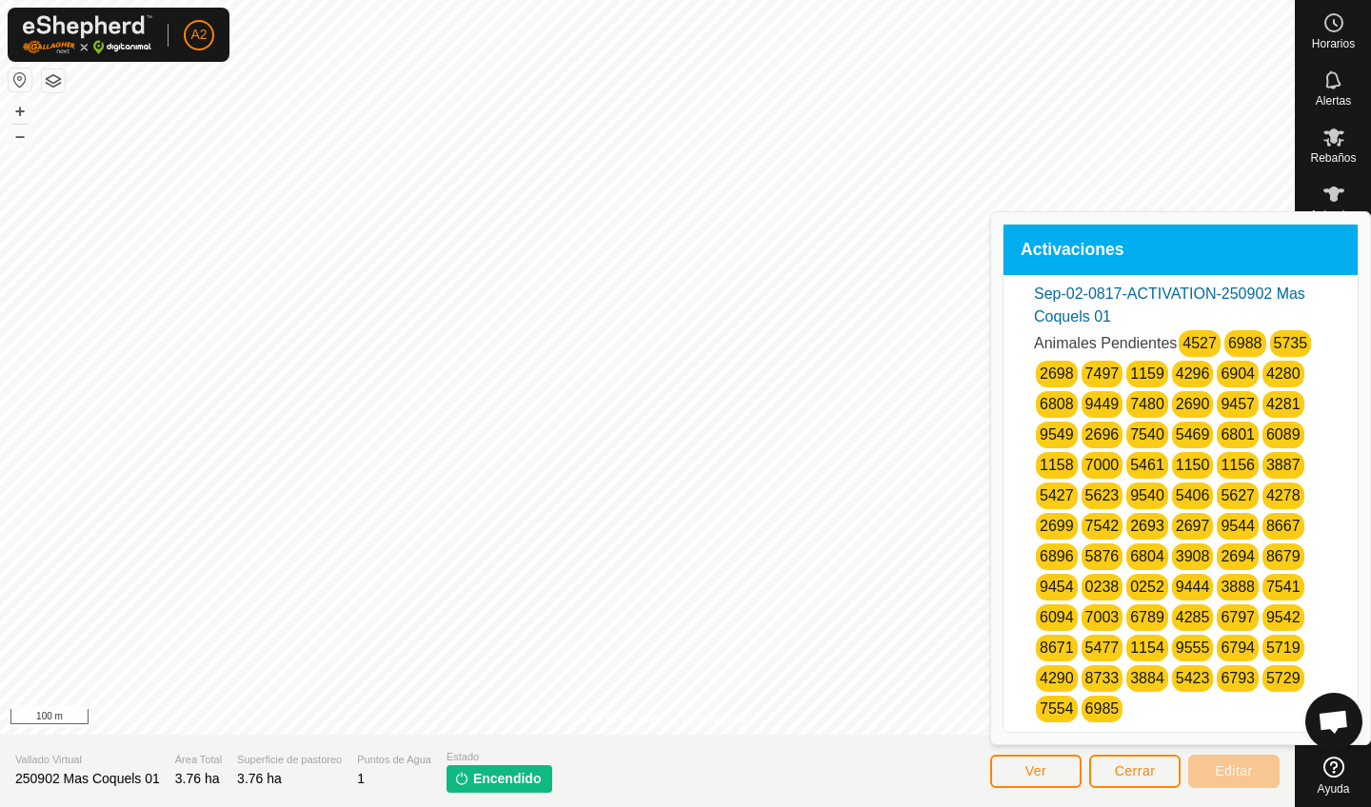
click at [1144, 772] on span "Cerrar" at bounding box center [1135, 770] width 41 height 15
